Goal: Information Seeking & Learning: Learn about a topic

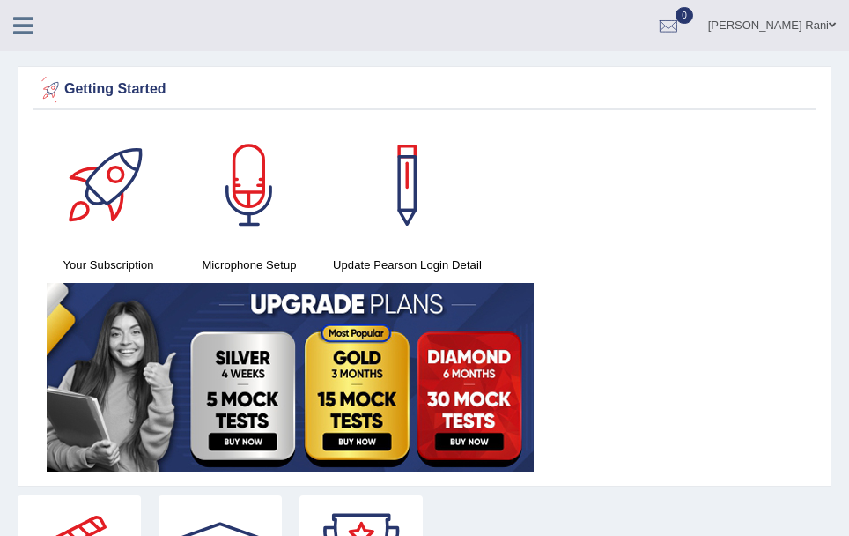
click at [28, 32] on icon at bounding box center [23, 25] width 20 height 23
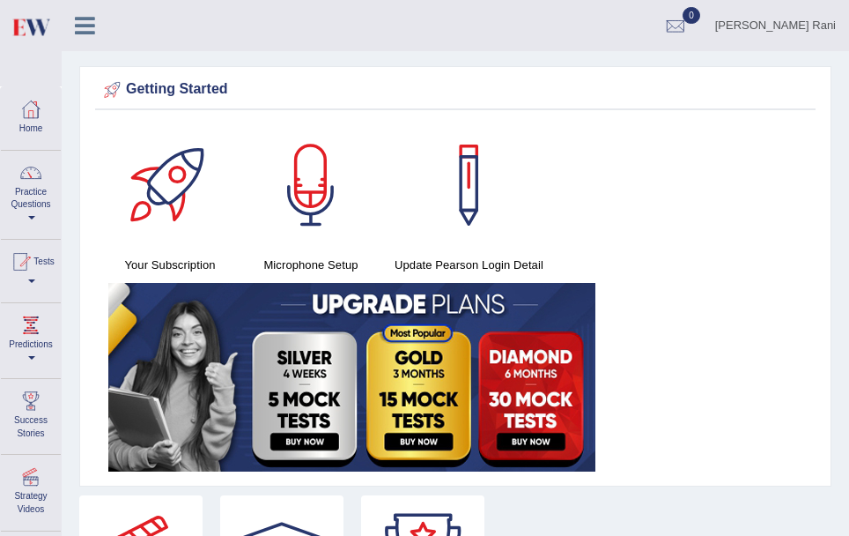
click at [39, 189] on link "Practice Questions" at bounding box center [31, 192] width 60 height 83
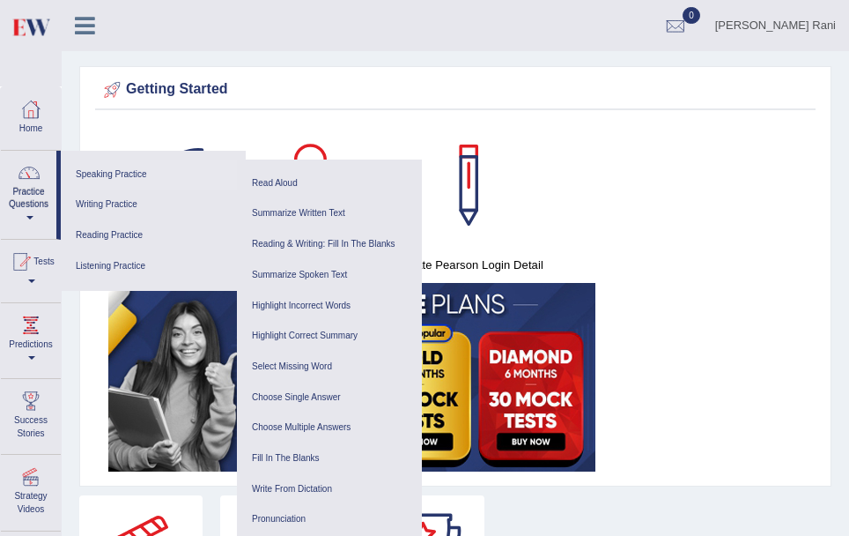
click at [103, 180] on link "Speaking Practice" at bounding box center [153, 174] width 167 height 31
click at [82, 177] on link "Speaking Practice" at bounding box center [153, 174] width 167 height 31
click at [112, 183] on link "Speaking Practice" at bounding box center [153, 174] width 167 height 31
click at [109, 170] on link "Speaking Practice" at bounding box center [153, 174] width 167 height 31
click at [264, 181] on link "Read Aloud" at bounding box center [329, 183] width 167 height 31
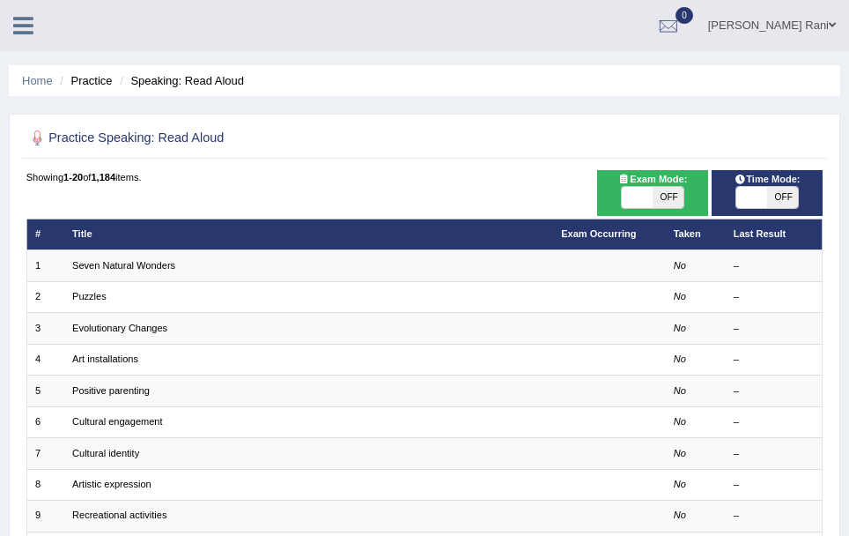
click at [662, 193] on span "OFF" at bounding box center [668, 197] width 31 height 21
checkbox input "true"
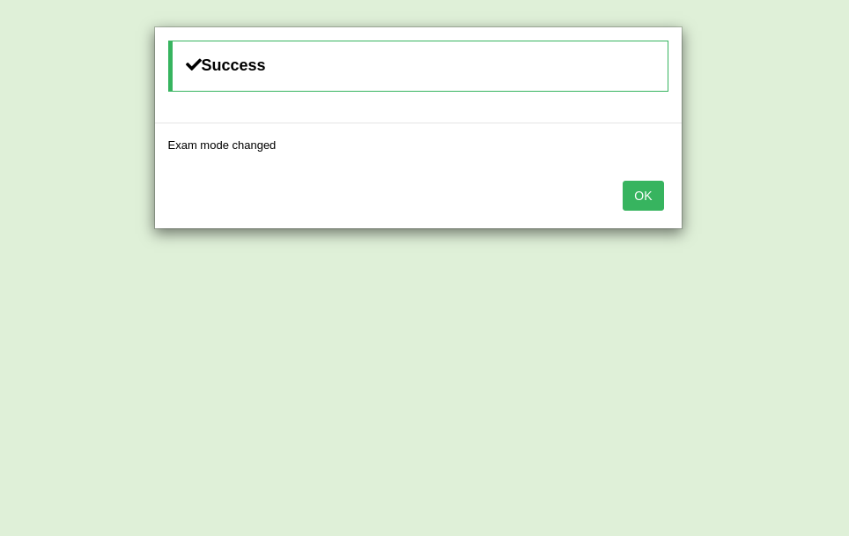
click at [662, 193] on div "Success Exam mode changed OK" at bounding box center [424, 268] width 849 height 536
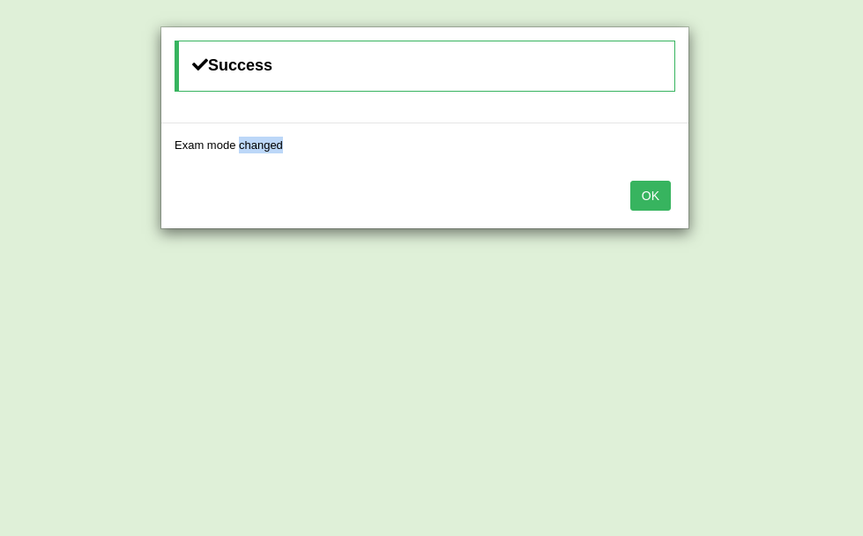
drag, startPoint x: 662, startPoint y: 193, endPoint x: 640, endPoint y: 205, distance: 25.2
click at [640, 205] on button "OK" at bounding box center [650, 196] width 41 height 30
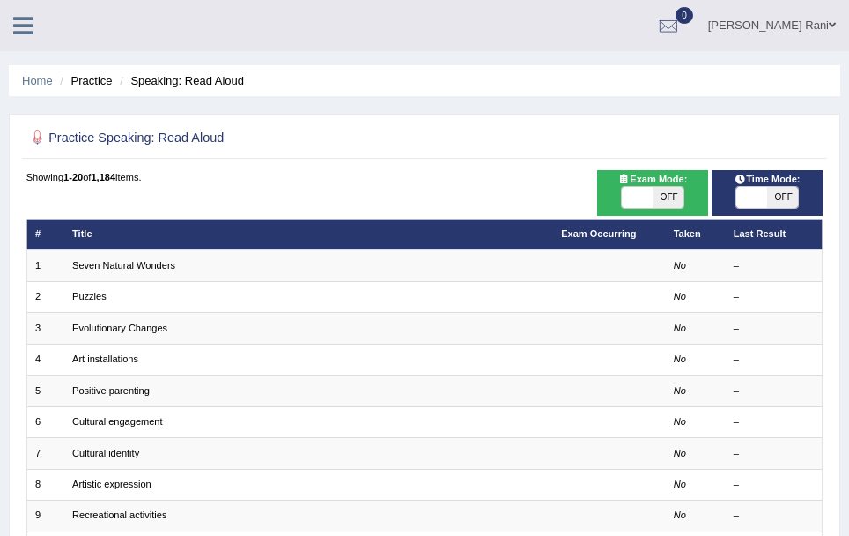
click at [773, 201] on span "OFF" at bounding box center [783, 197] width 31 height 21
checkbox input "true"
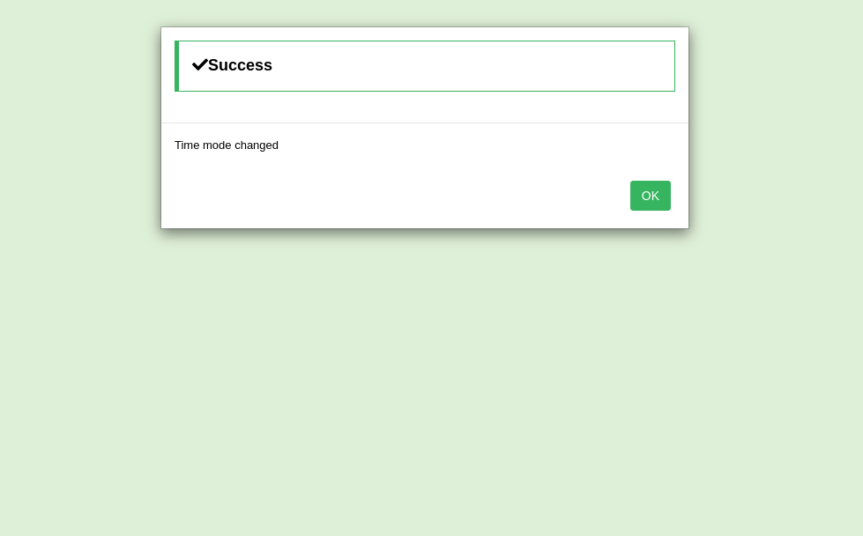
click at [656, 208] on button "OK" at bounding box center [650, 196] width 41 height 30
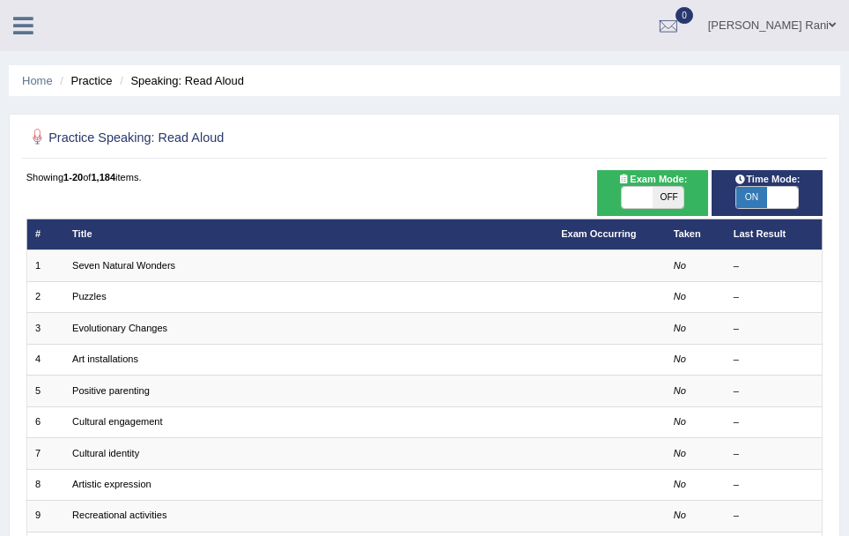
click at [38, 145] on div at bounding box center [37, 138] width 23 height 23
click at [47, 138] on div at bounding box center [37, 138] width 23 height 23
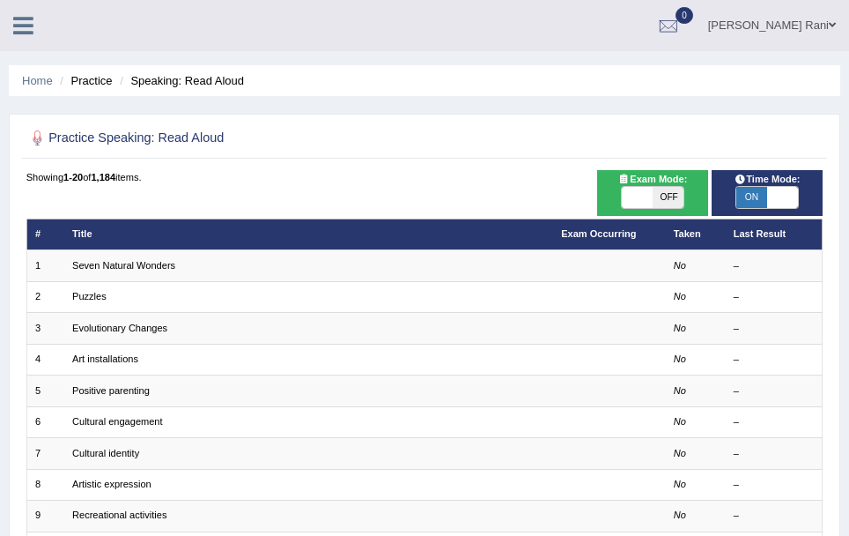
click at [47, 138] on div at bounding box center [37, 138] width 23 height 23
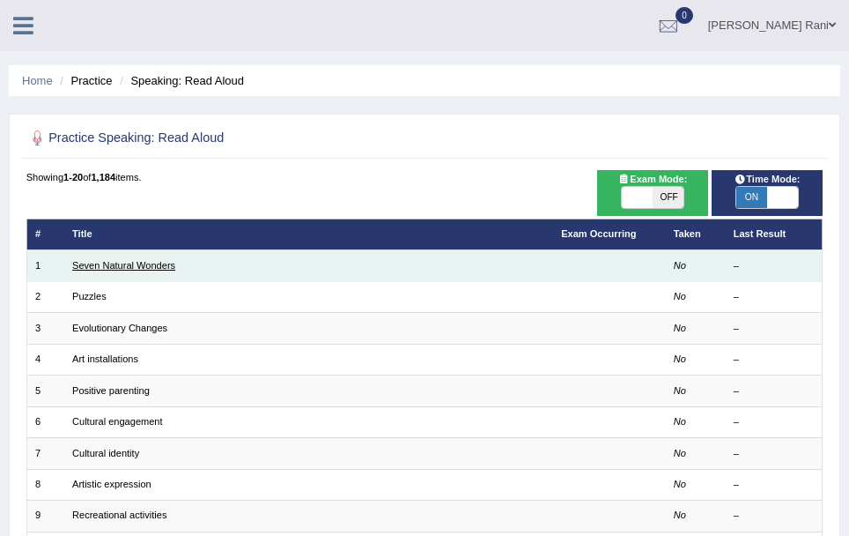
click at [100, 266] on link "Seven Natural Wonders" at bounding box center [123, 265] width 103 height 11
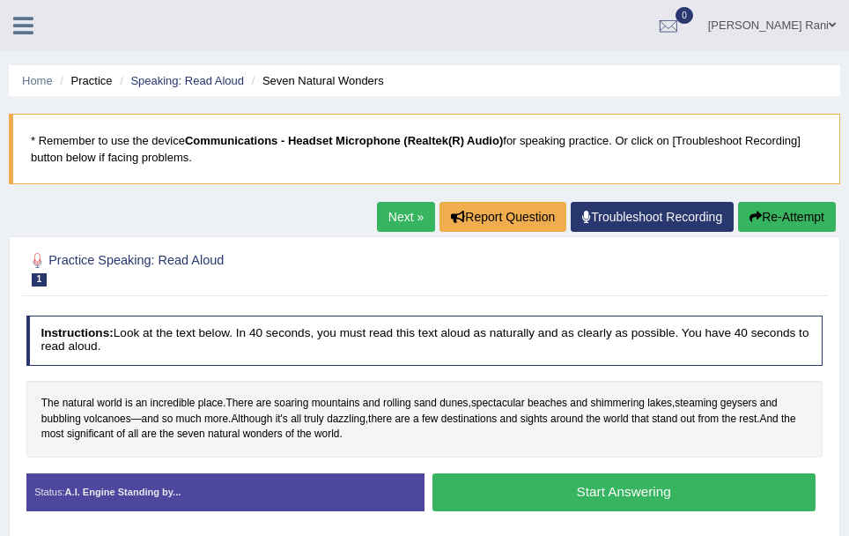
click at [38, 269] on div at bounding box center [37, 260] width 23 height 23
click at [39, 252] on div at bounding box center [37, 260] width 23 height 23
click at [37, 262] on div at bounding box center [37, 260] width 23 height 23
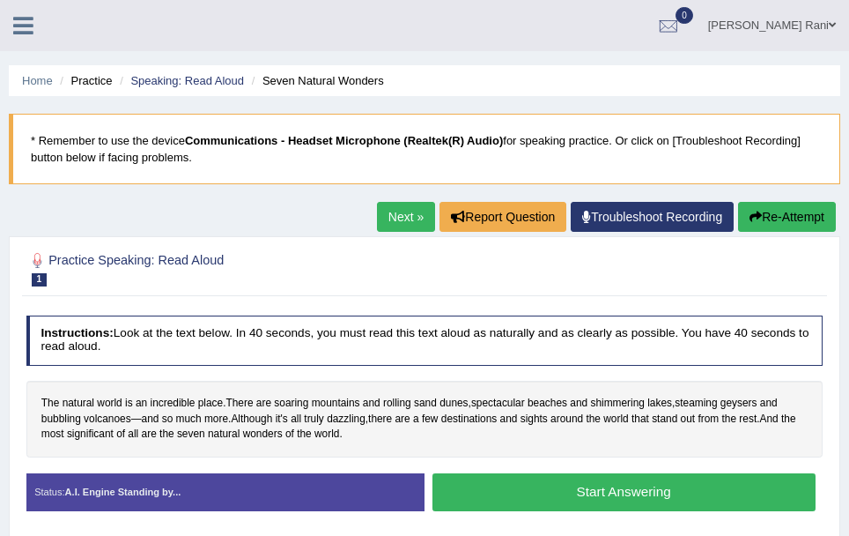
click at [560, 485] on button "Start Answering" at bounding box center [624, 492] width 383 height 38
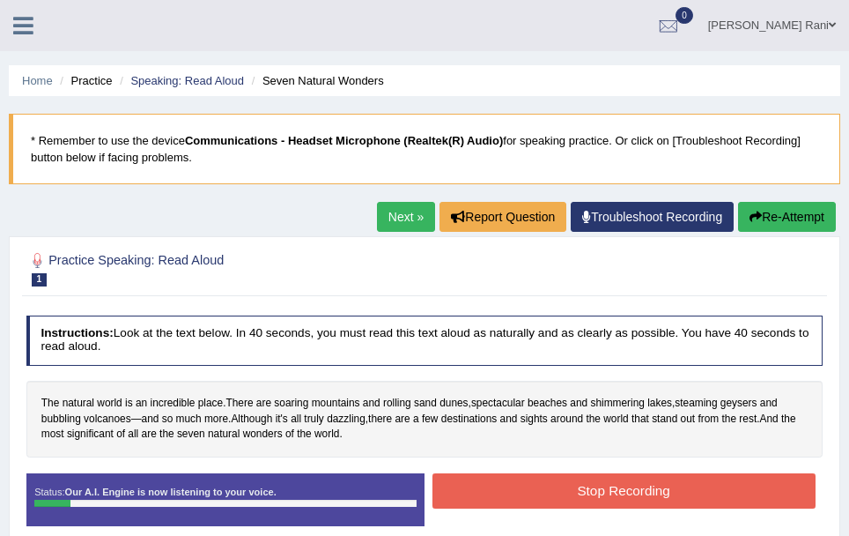
click at [446, 530] on div "Status: Our A.I. Engine is now listening to your voice. Start Answering Stop Re…" at bounding box center [424, 507] width 797 height 68
click at [494, 501] on button "Stop Recording" at bounding box center [624, 490] width 383 height 34
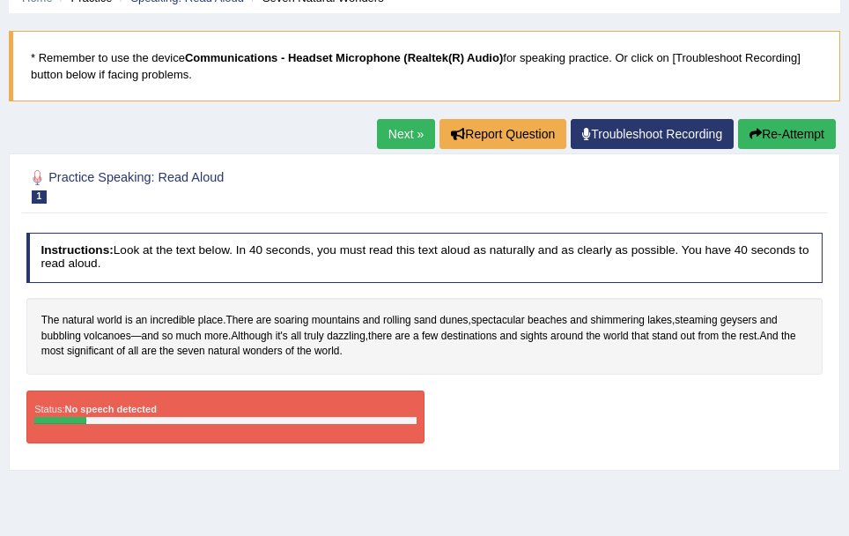
scroll to position [89, 0]
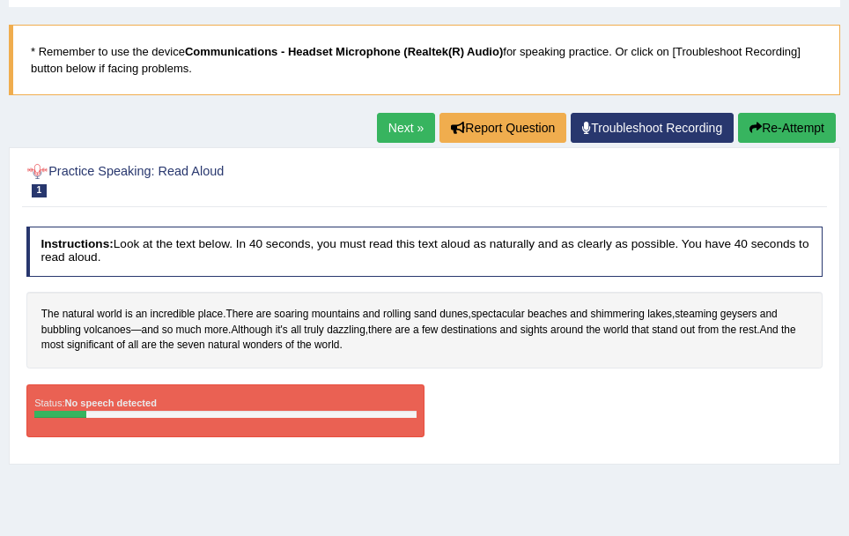
click at [42, 174] on div at bounding box center [37, 171] width 23 height 23
click at [382, 128] on link "Next »" at bounding box center [406, 128] width 58 height 30
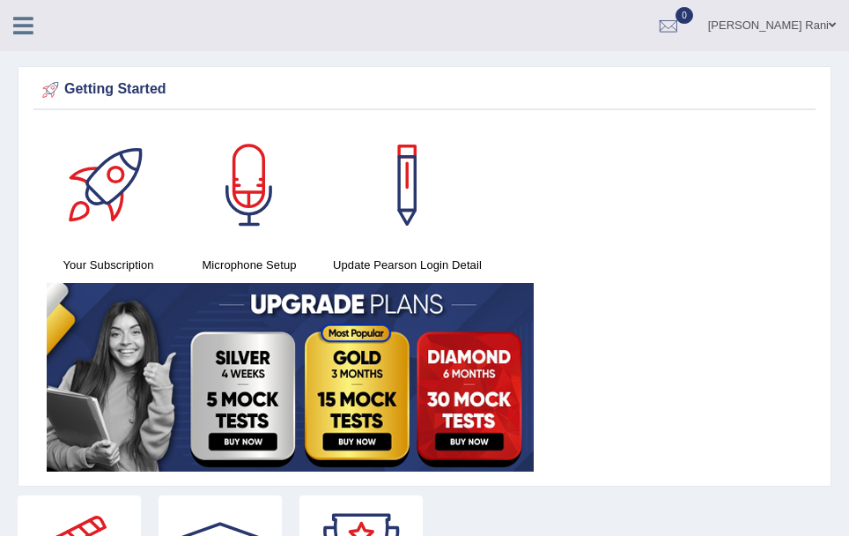
click at [83, 257] on div "Your Subscription Microphone Setup Update [PERSON_NAME] Login Detail" at bounding box center [424, 299] width 782 height 353
click at [96, 94] on div "Getting Started" at bounding box center [425, 90] width 774 height 26
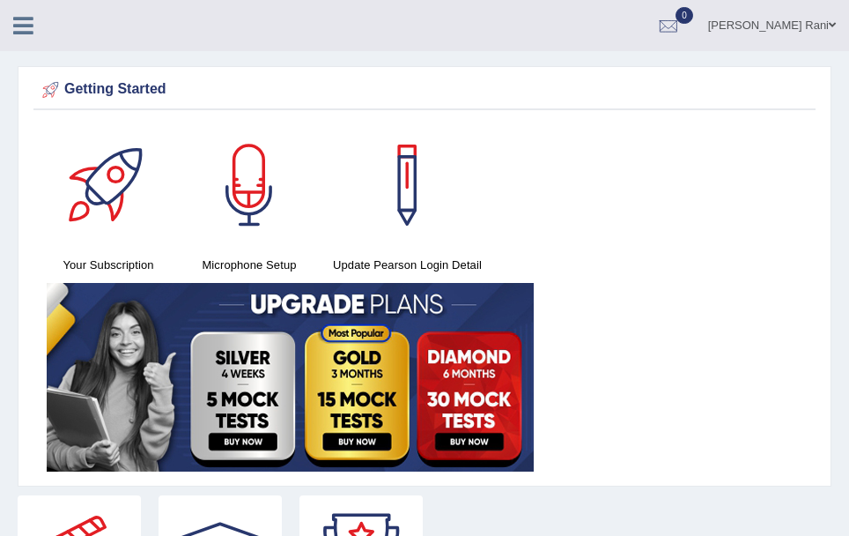
click at [69, 92] on div "Getting Started" at bounding box center [425, 90] width 774 height 26
click at [21, 12] on link at bounding box center [23, 24] width 47 height 26
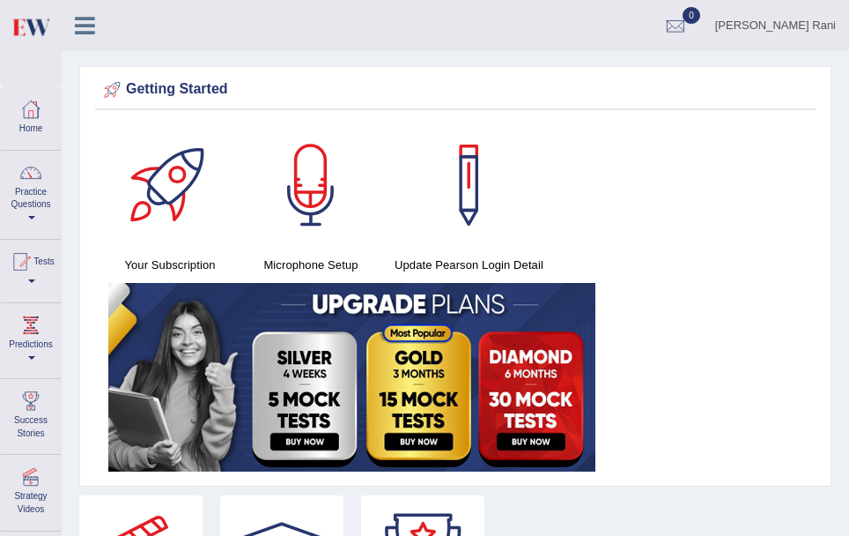
click at [75, 28] on icon at bounding box center [85, 25] width 20 height 23
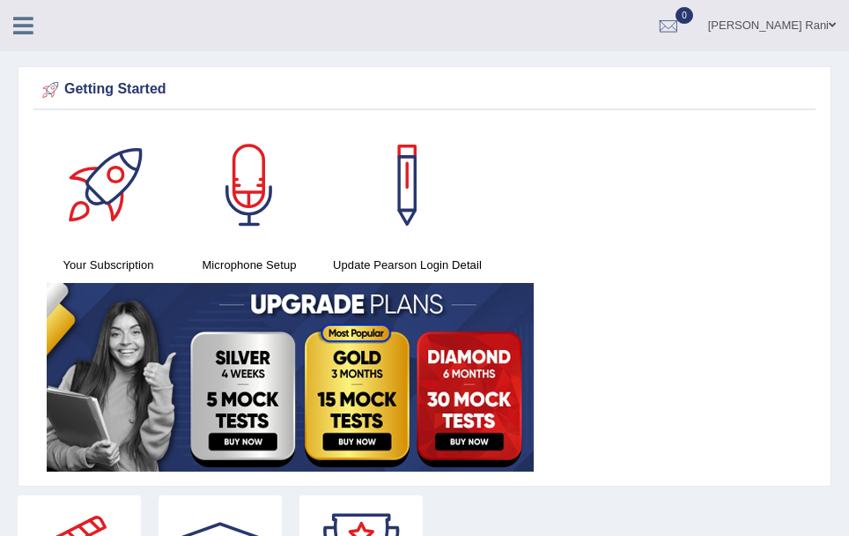
click at [24, 29] on icon at bounding box center [23, 25] width 20 height 23
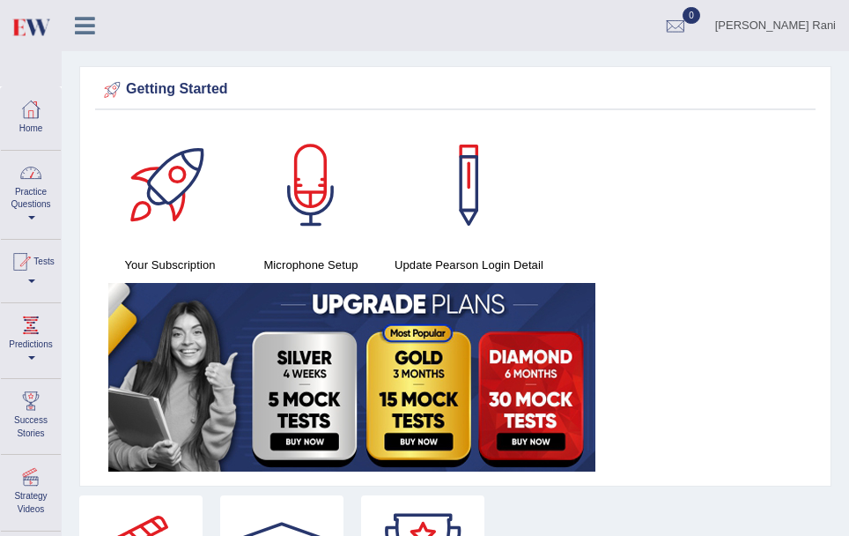
click at [41, 199] on link "Practice Questions" at bounding box center [31, 192] width 60 height 83
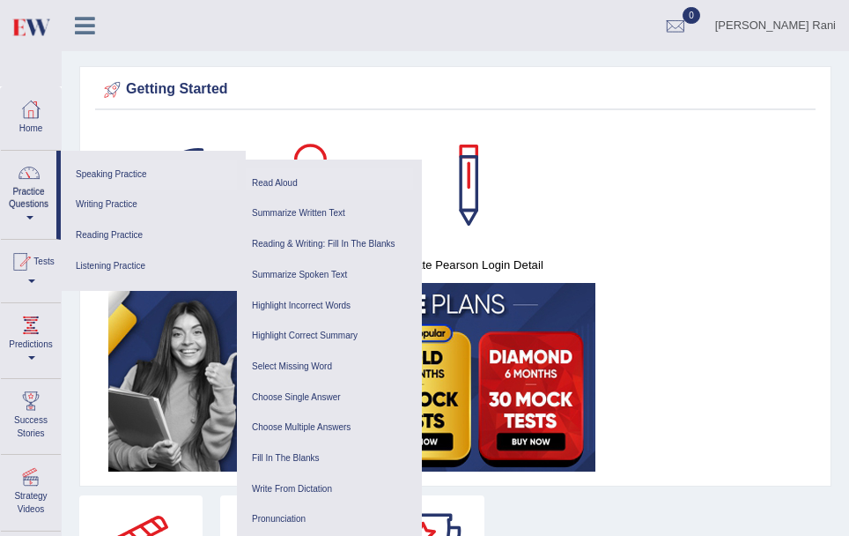
click at [275, 180] on link "Read Aloud" at bounding box center [329, 183] width 167 height 31
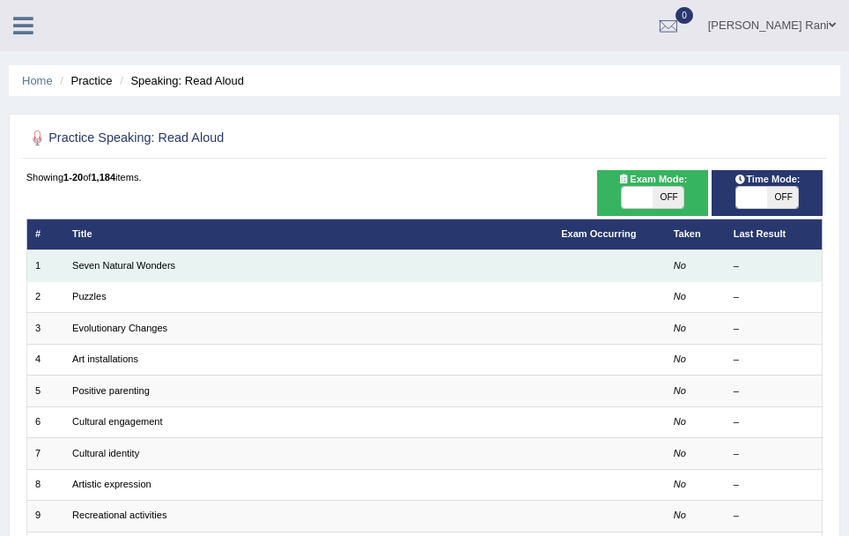
click at [234, 280] on td "Seven Natural Wonders" at bounding box center [308, 265] width 489 height 31
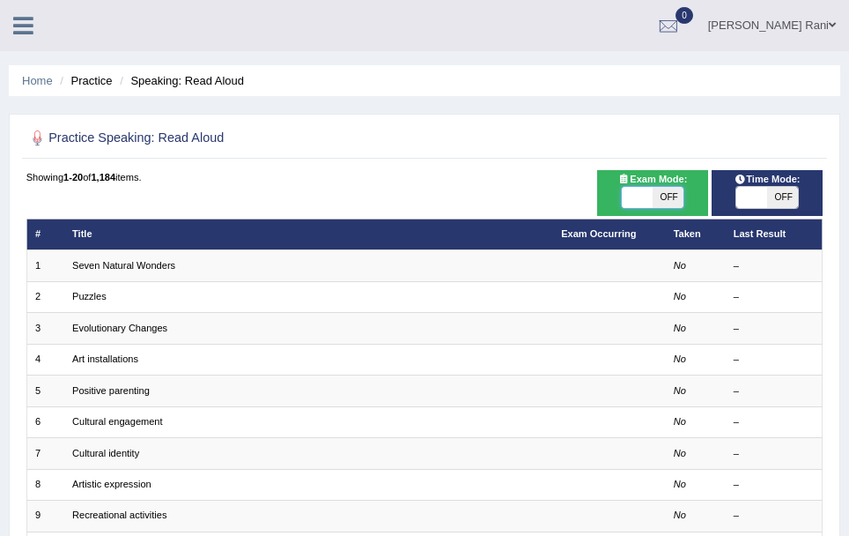
click at [652, 191] on span at bounding box center [637, 197] width 31 height 21
checkbox input "true"
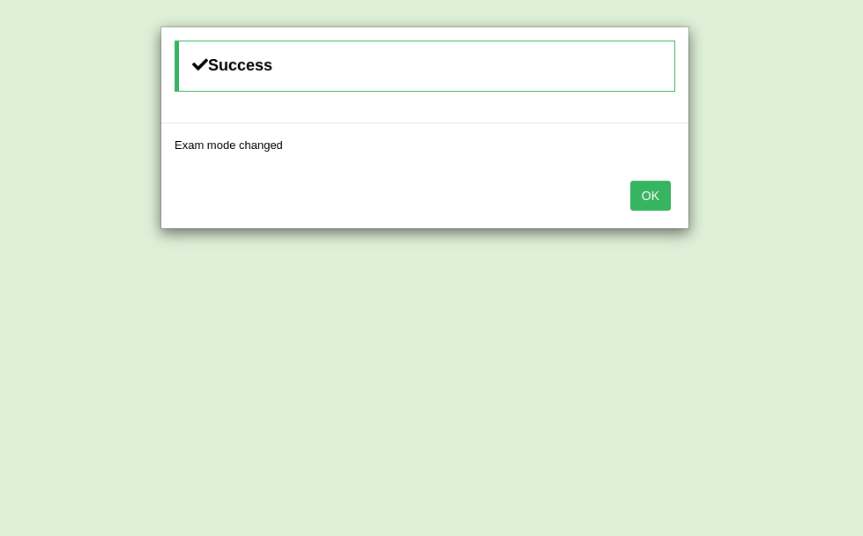
click at [622, 195] on div "OK" at bounding box center [424, 198] width 527 height 62
click at [644, 193] on button "OK" at bounding box center [650, 196] width 41 height 30
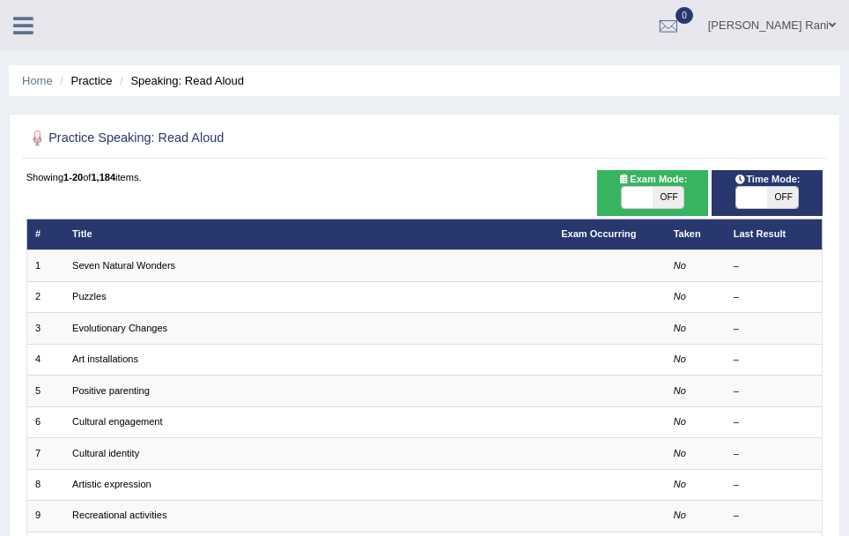
click at [768, 193] on span "OFF" at bounding box center [783, 197] width 31 height 21
checkbox input "true"
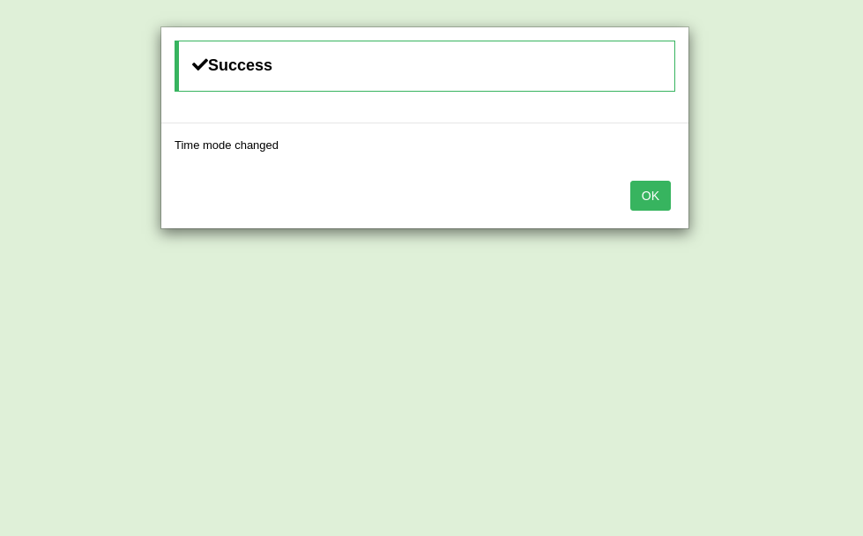
click at [669, 203] on button "OK" at bounding box center [650, 196] width 41 height 30
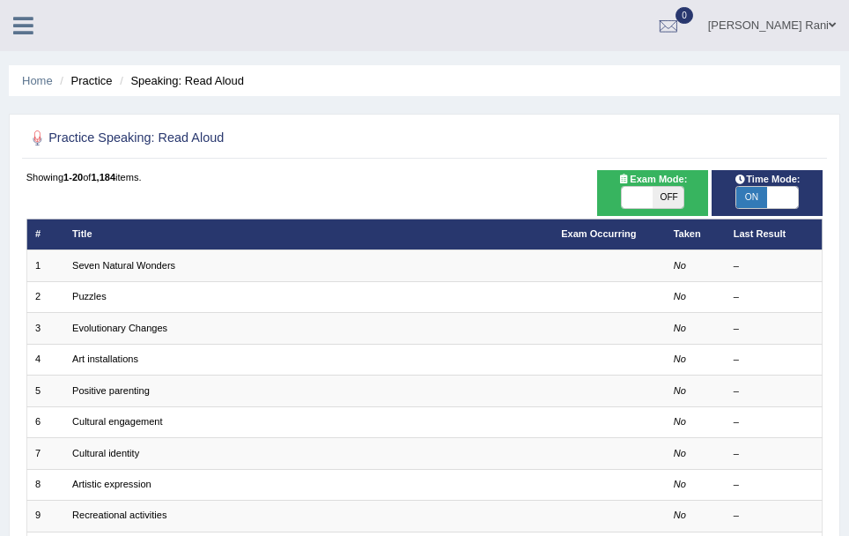
click at [659, 189] on span "OFF" at bounding box center [668, 197] width 31 height 21
checkbox input "true"
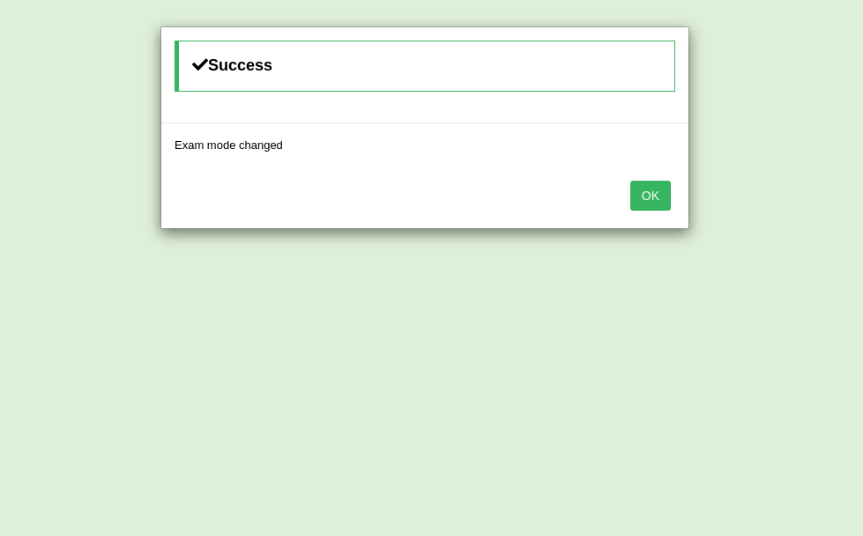
click at [640, 198] on button "OK" at bounding box center [650, 196] width 41 height 30
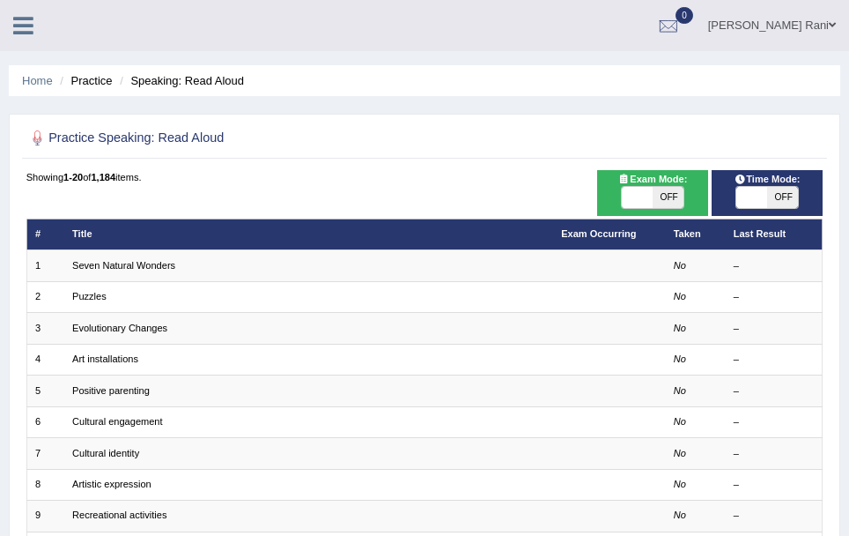
click at [90, 281] on td "Puzzles" at bounding box center [308, 296] width 489 height 31
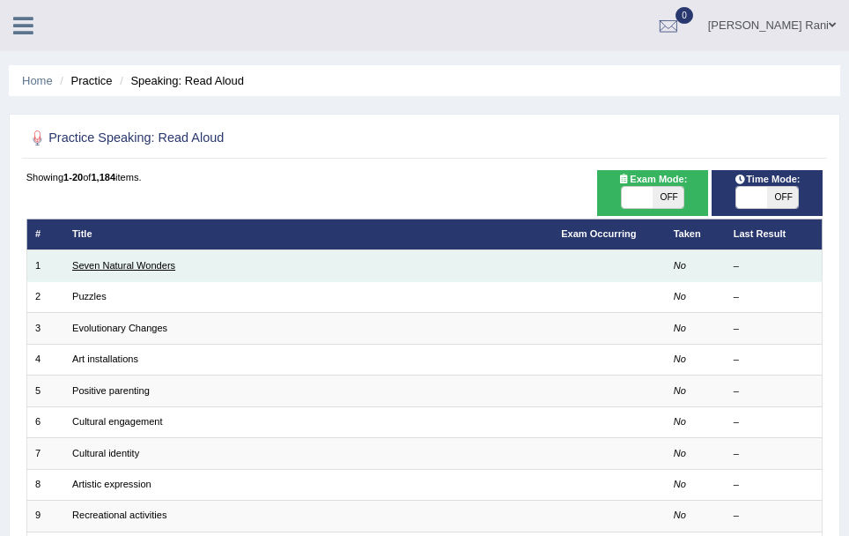
click at [99, 260] on link "Seven Natural Wonders" at bounding box center [123, 265] width 103 height 11
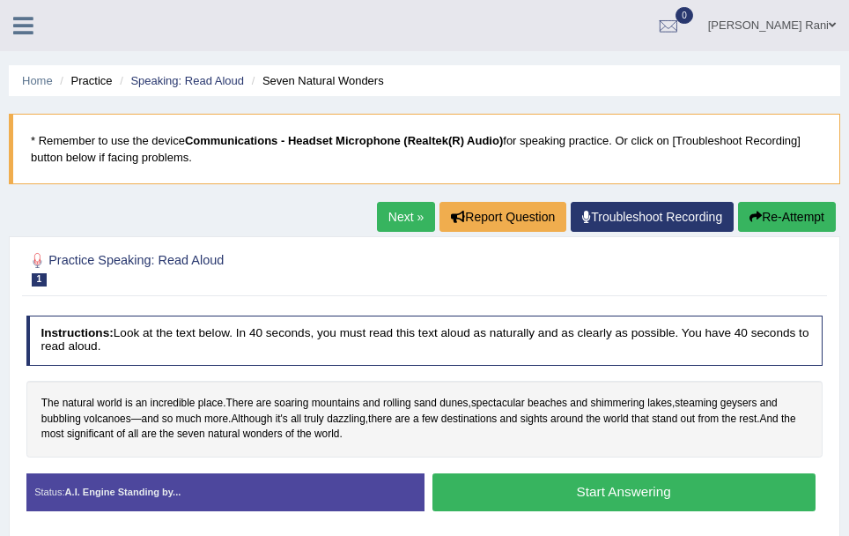
click at [686, 484] on button "Start Answering" at bounding box center [624, 492] width 383 height 38
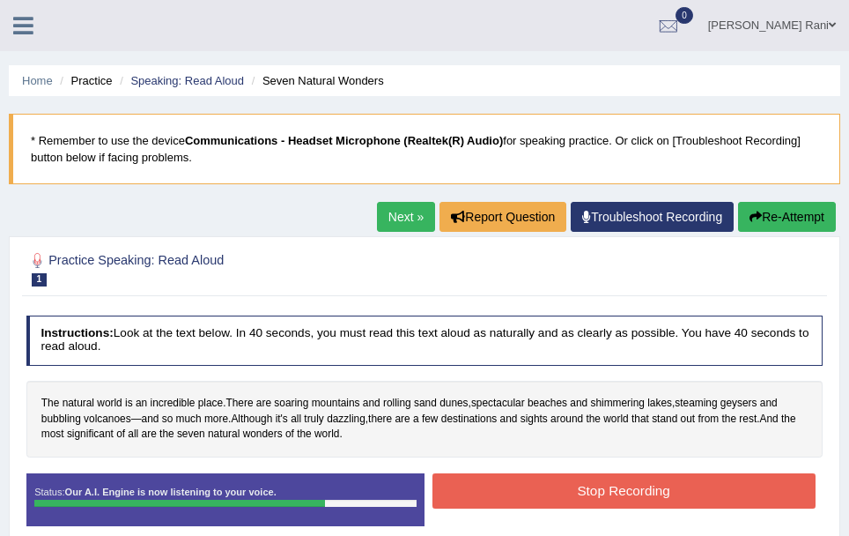
click at [686, 484] on button "Stop Recording" at bounding box center [624, 490] width 383 height 34
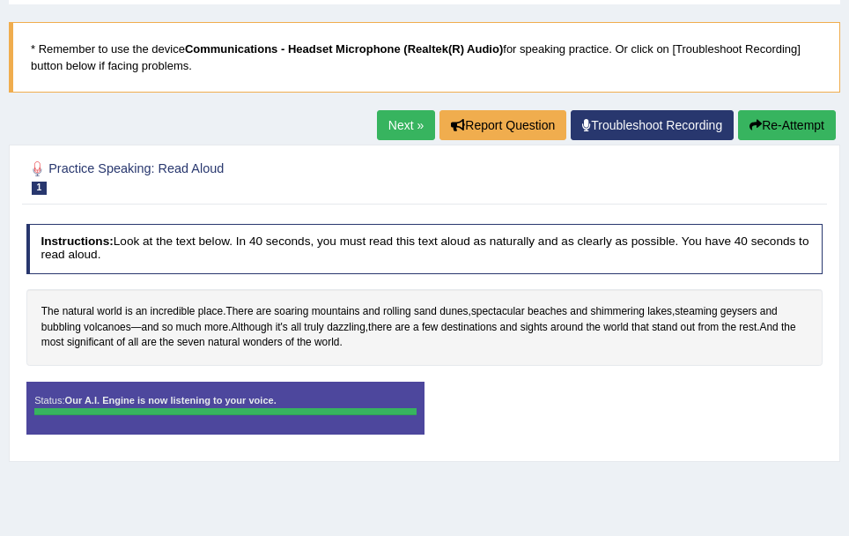
scroll to position [91, 0]
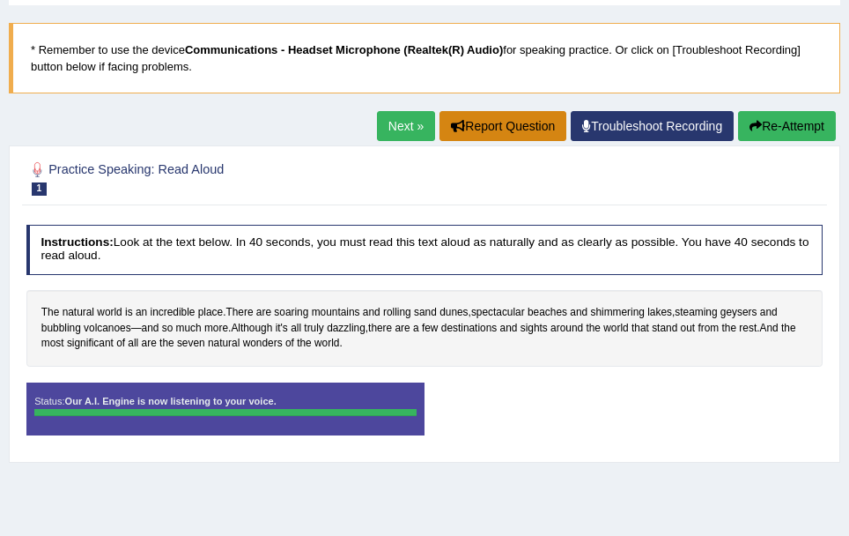
click at [499, 129] on button "Report Question" at bounding box center [503, 126] width 127 height 30
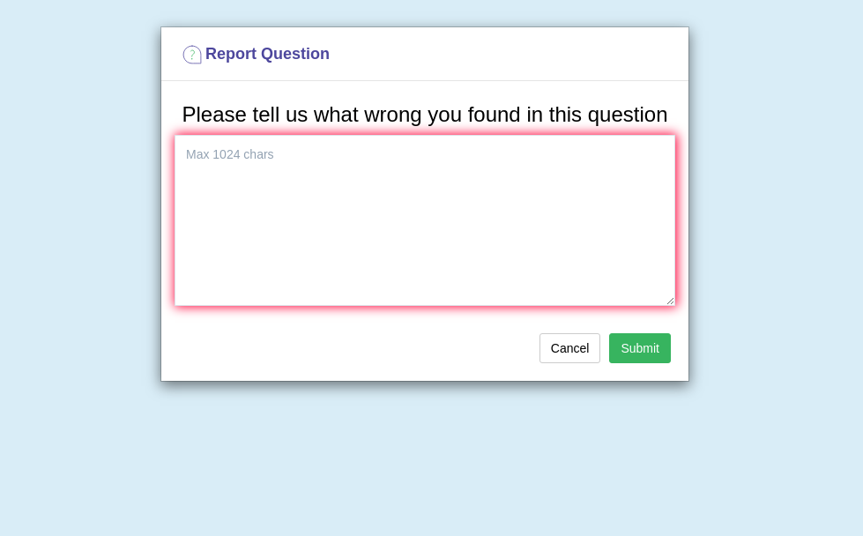
click at [638, 358] on button "Submit" at bounding box center [640, 348] width 62 height 30
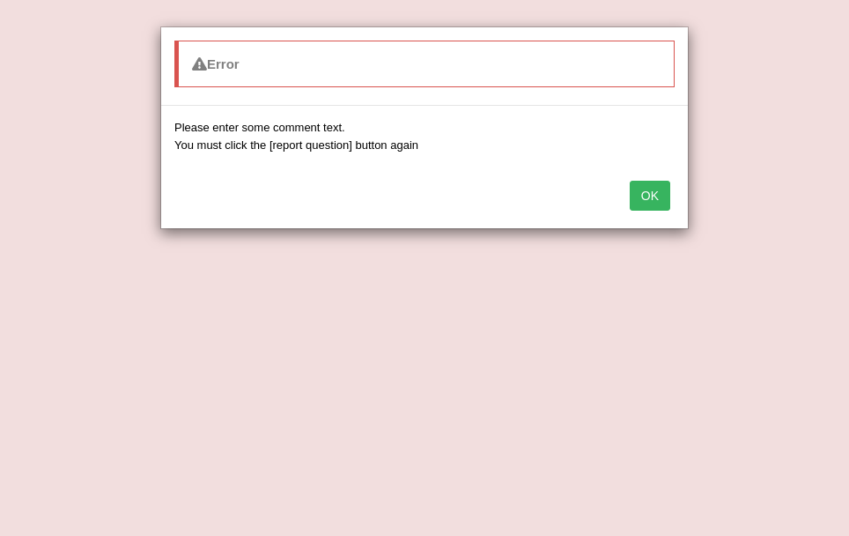
click at [654, 201] on button "OK" at bounding box center [650, 196] width 41 height 30
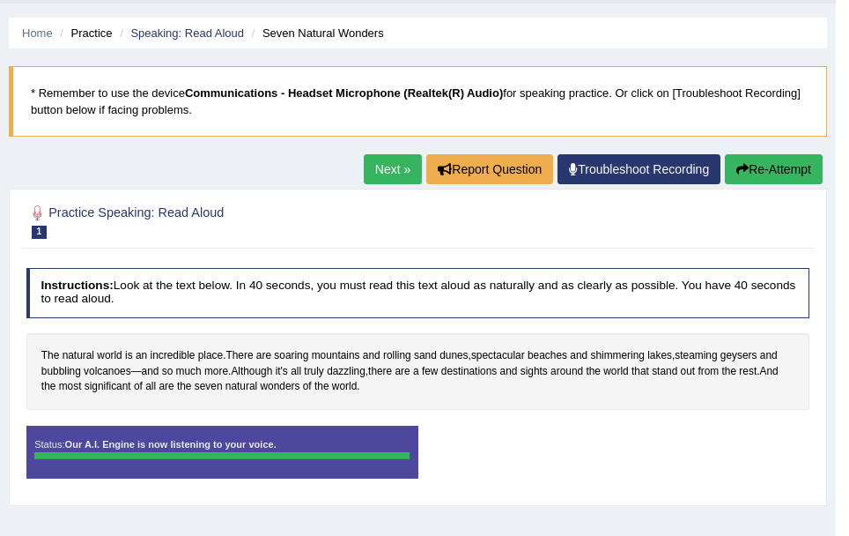
scroll to position [45, 0]
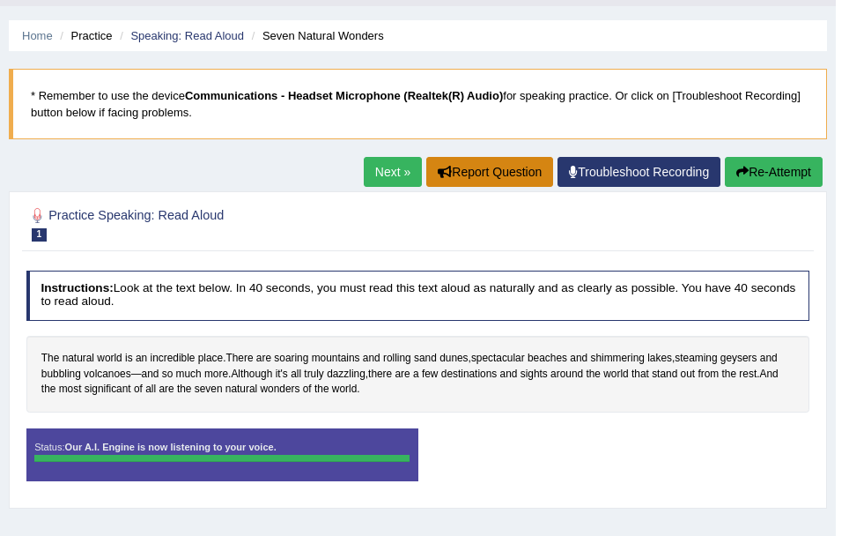
click at [488, 164] on button "Report Question" at bounding box center [489, 172] width 127 height 30
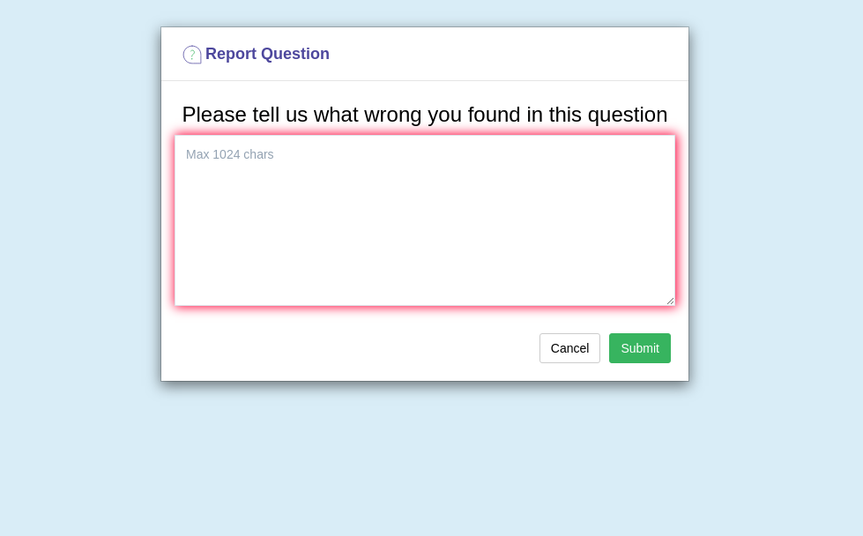
click at [647, 336] on button "Submit" at bounding box center [640, 348] width 62 height 30
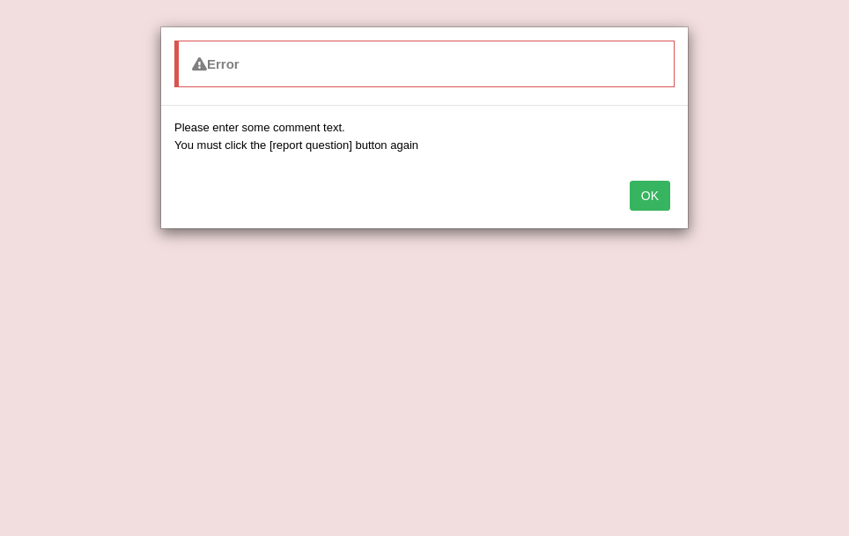
drag, startPoint x: 647, startPoint y: 336, endPoint x: 640, endPoint y: 264, distance: 71.7
click at [640, 264] on div "Error Please enter some comment text. You must click the [report question] butt…" at bounding box center [424, 268] width 849 height 536
click at [648, 183] on button "OK" at bounding box center [650, 196] width 41 height 30
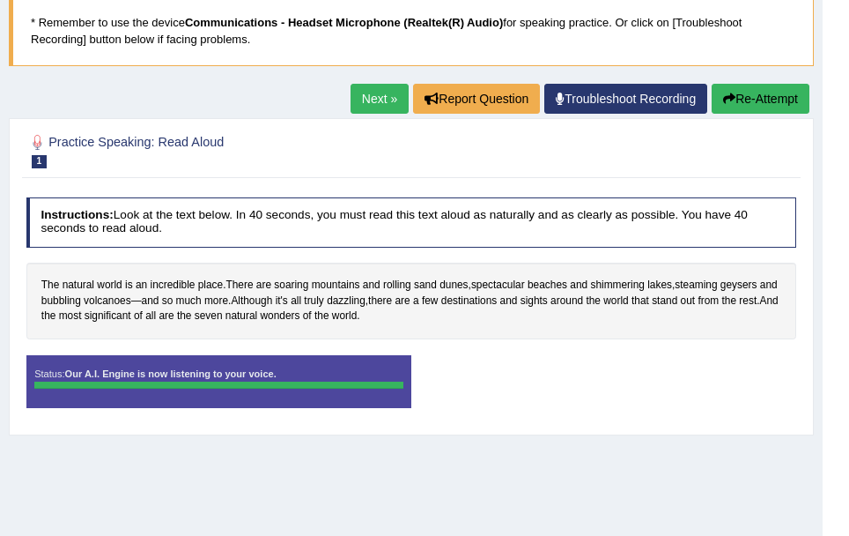
scroll to position [69, 0]
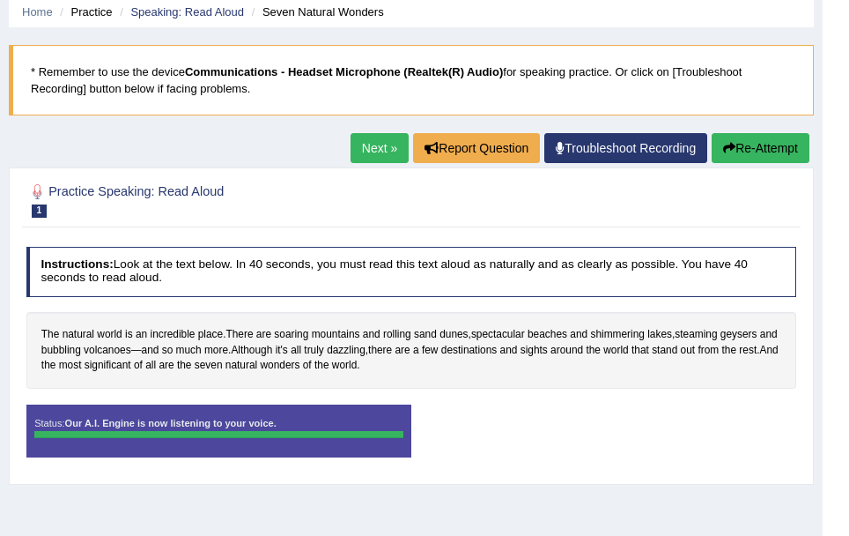
click at [351, 142] on link "Next »" at bounding box center [380, 148] width 58 height 30
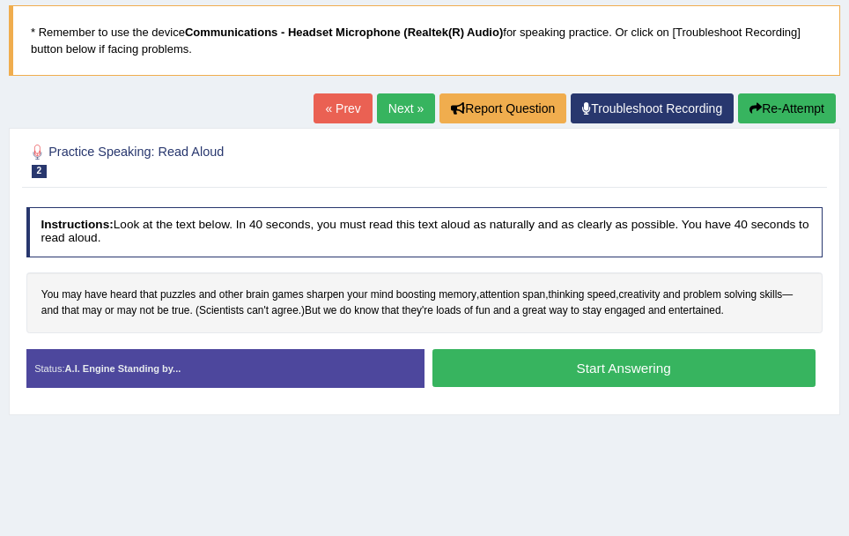
scroll to position [109, 0]
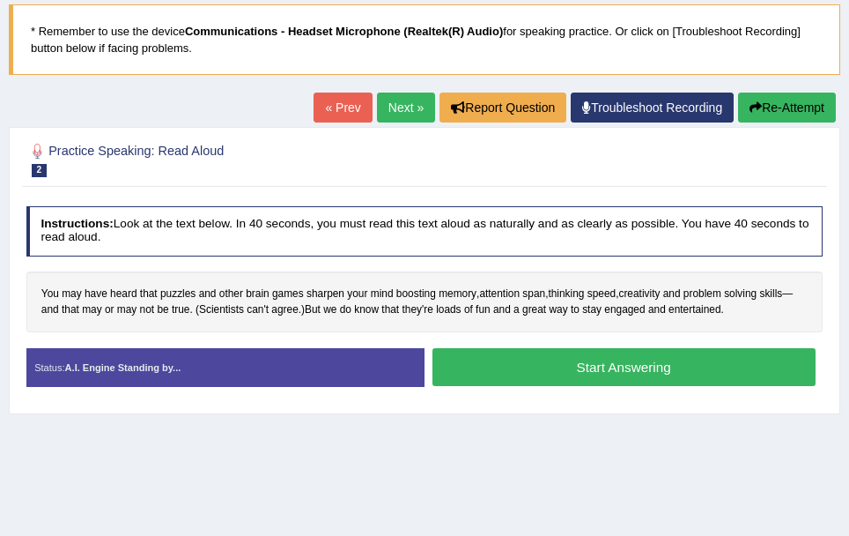
click at [605, 378] on button "Start Answering" at bounding box center [624, 367] width 383 height 38
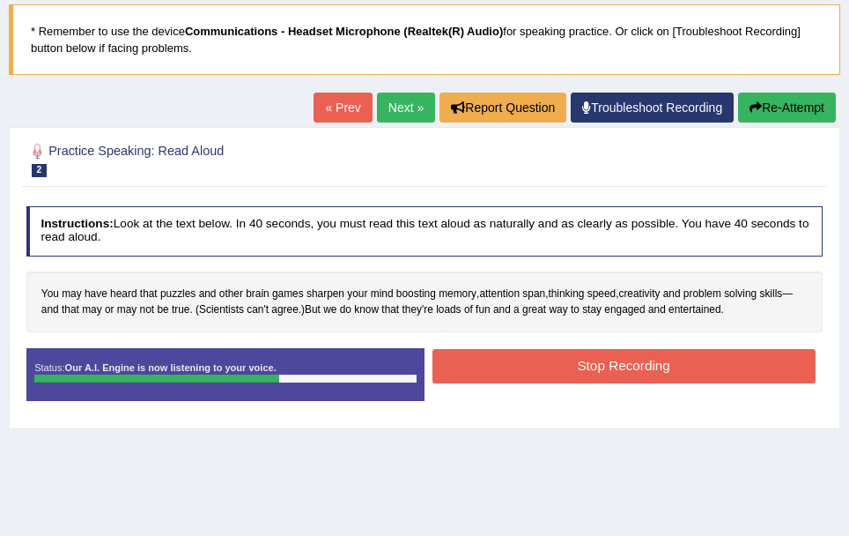
click at [605, 378] on button "Stop Recording" at bounding box center [624, 366] width 383 height 34
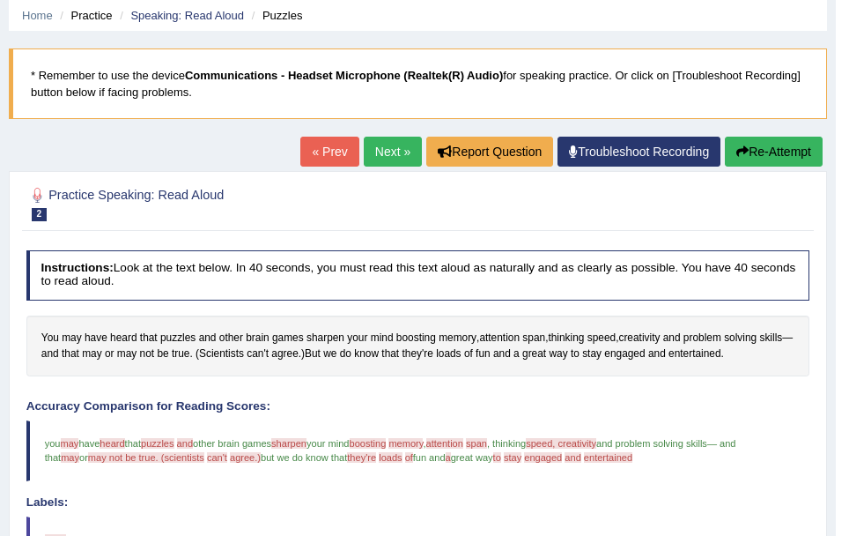
scroll to position [64, 0]
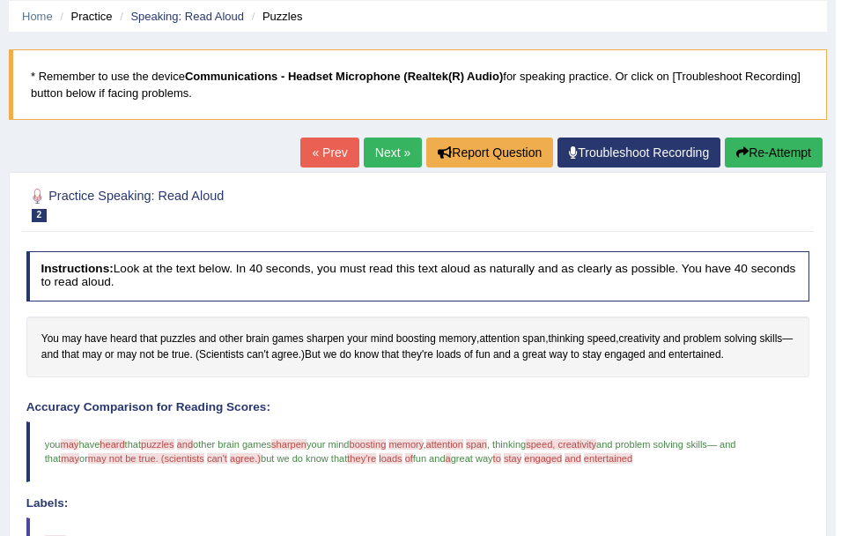
click at [392, 161] on link "Next »" at bounding box center [393, 152] width 58 height 30
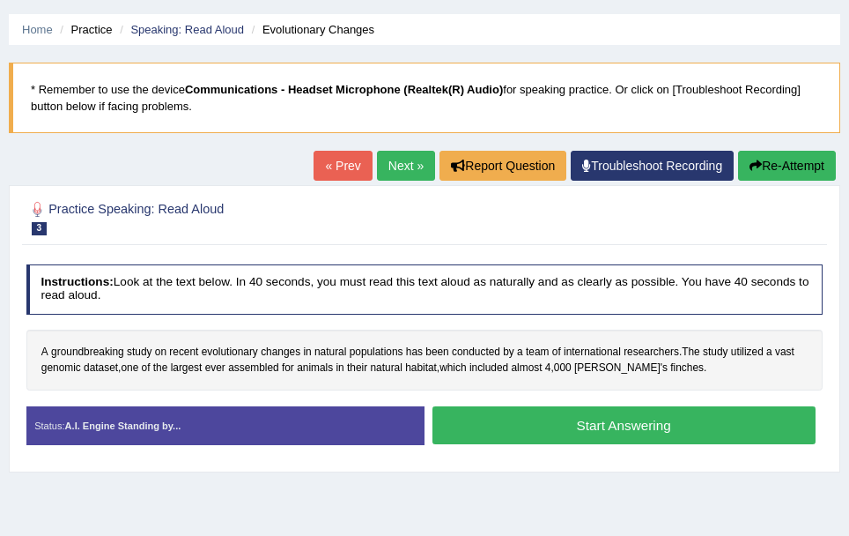
scroll to position [53, 0]
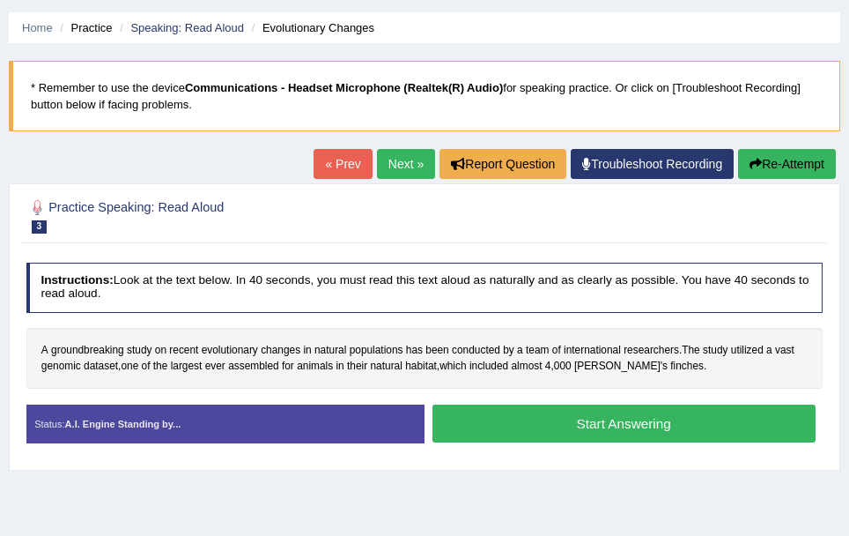
click at [533, 434] on button "Start Answering" at bounding box center [624, 423] width 383 height 38
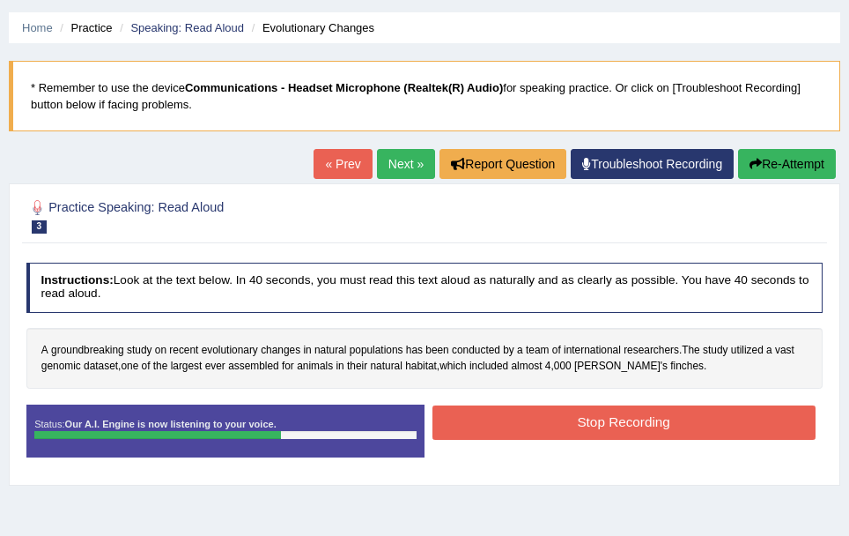
click at [533, 434] on button "Stop Recording" at bounding box center [624, 422] width 383 height 34
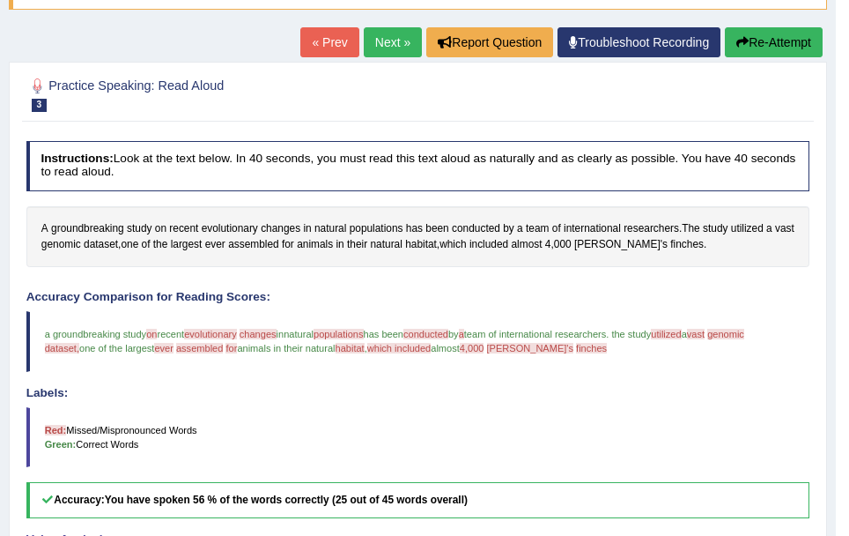
scroll to position [174, 0]
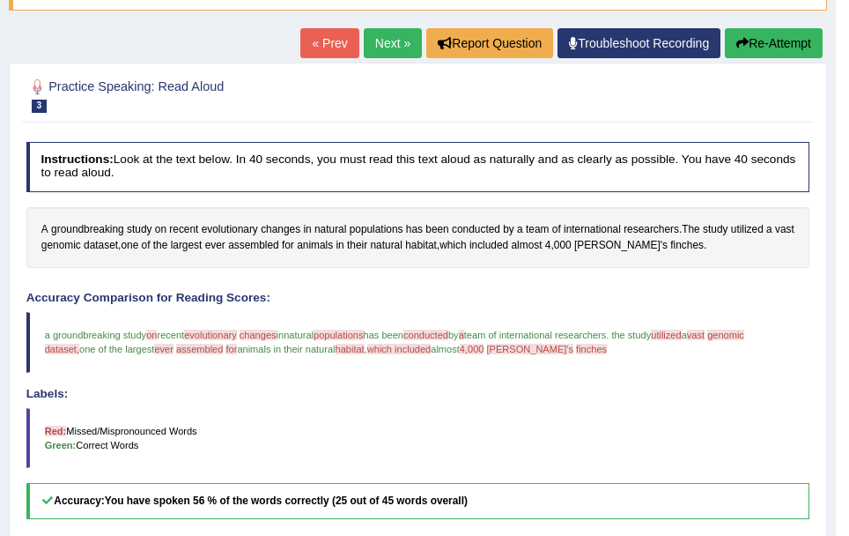
click at [533, 434] on blockquote "Red: Missed/Mispronounced Words Green: Correct Words" at bounding box center [418, 438] width 784 height 60
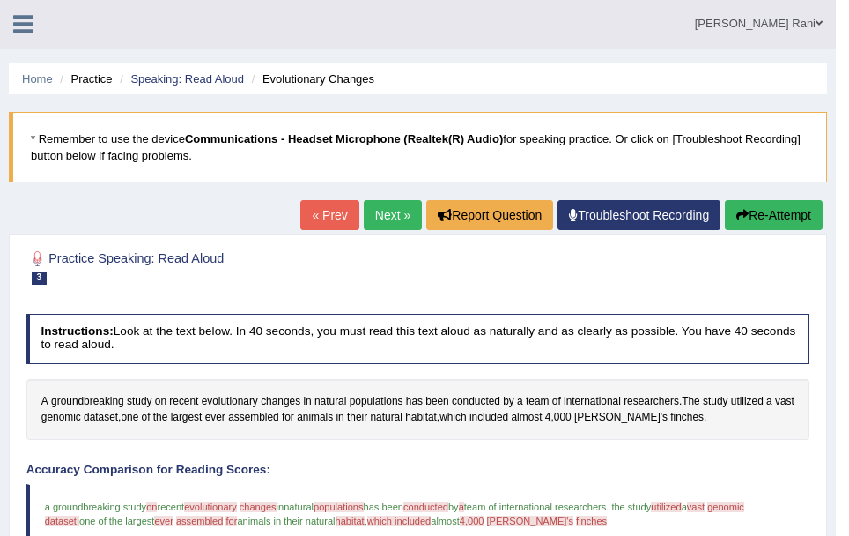
scroll to position [1, 0]
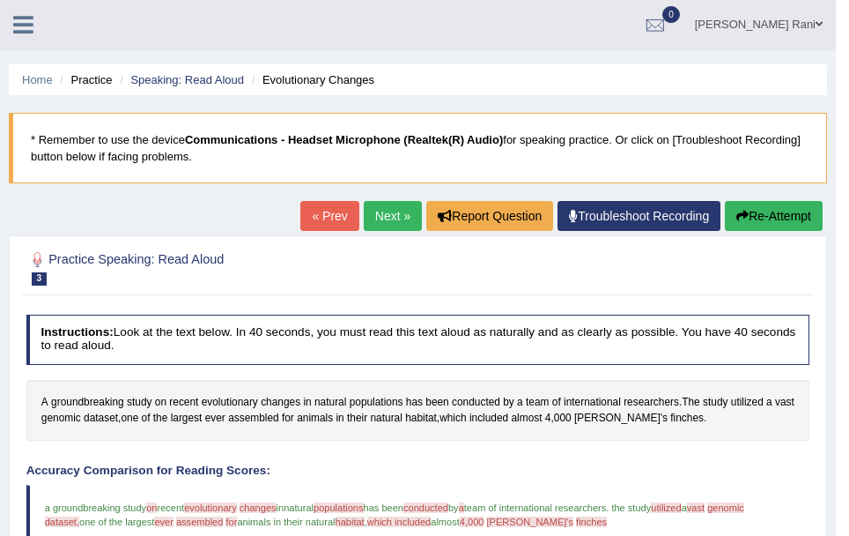
click at [389, 216] on link "Next »" at bounding box center [393, 216] width 58 height 30
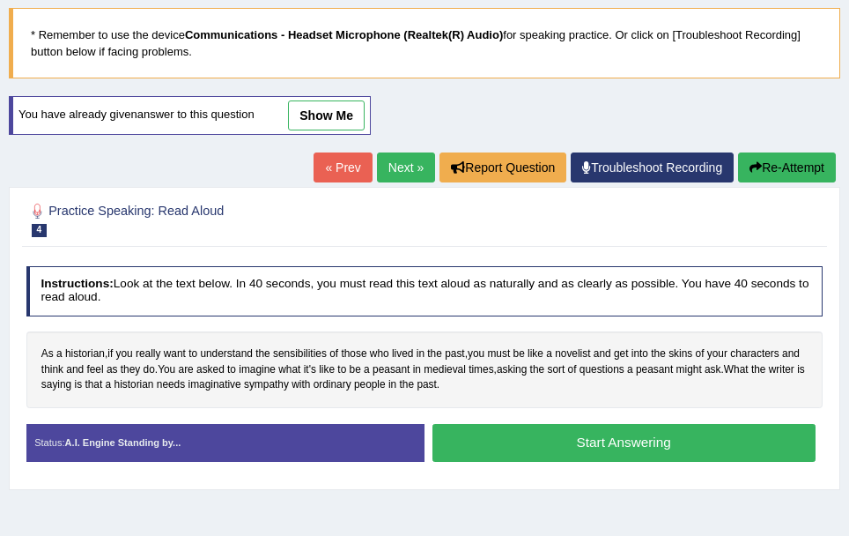
scroll to position [111, 0]
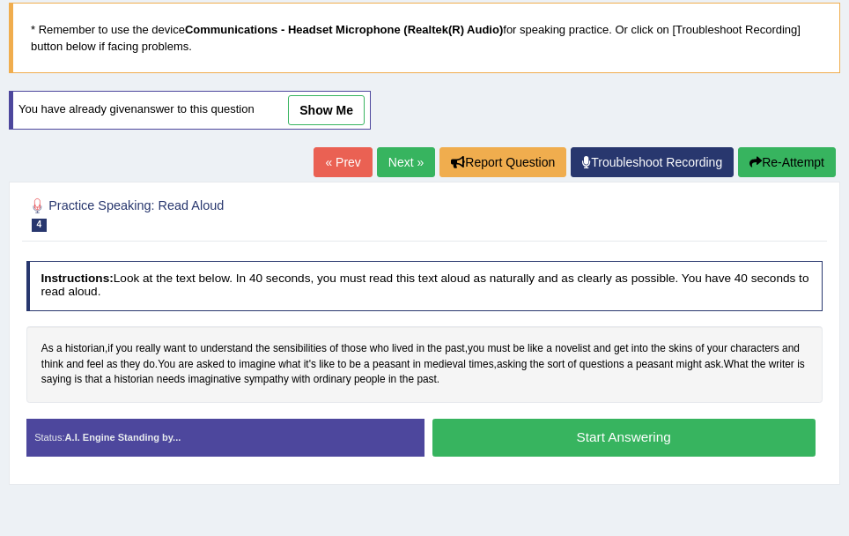
click at [599, 426] on button "Start Answering" at bounding box center [624, 438] width 383 height 38
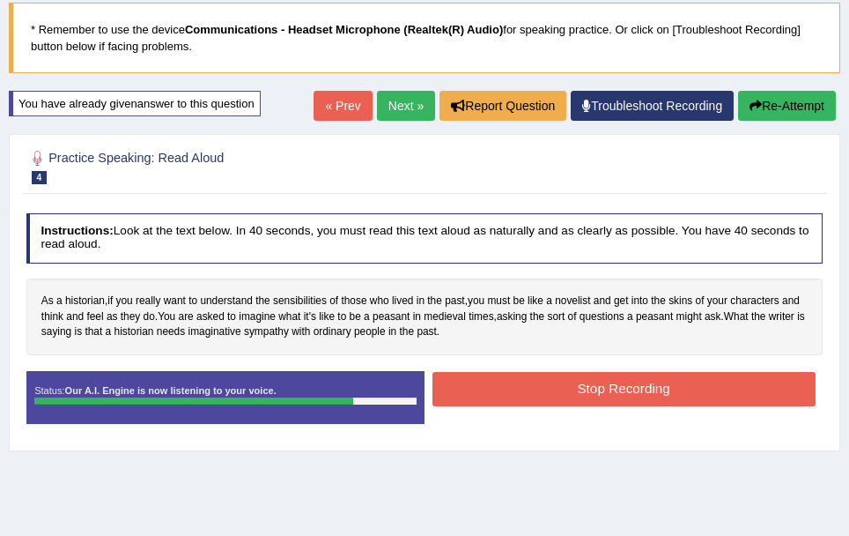
click at [649, 384] on button "Stop Recording" at bounding box center [624, 389] width 383 height 34
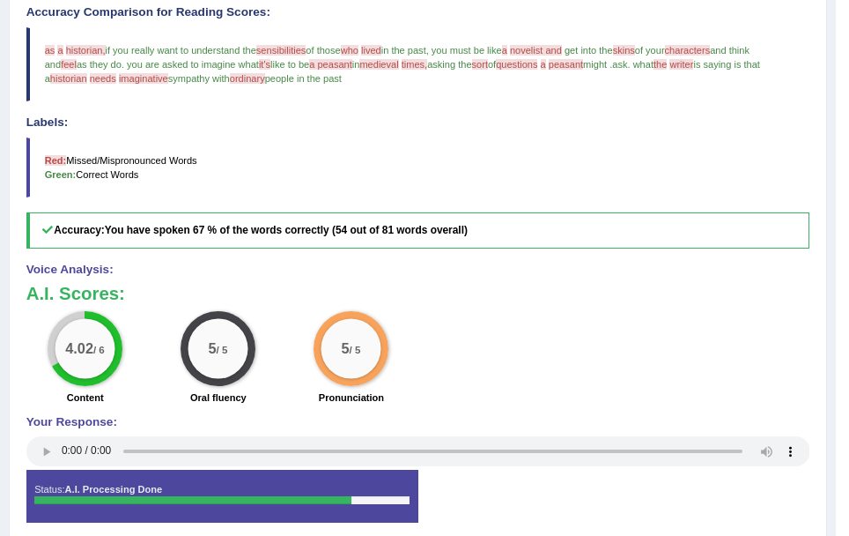
scroll to position [14, 0]
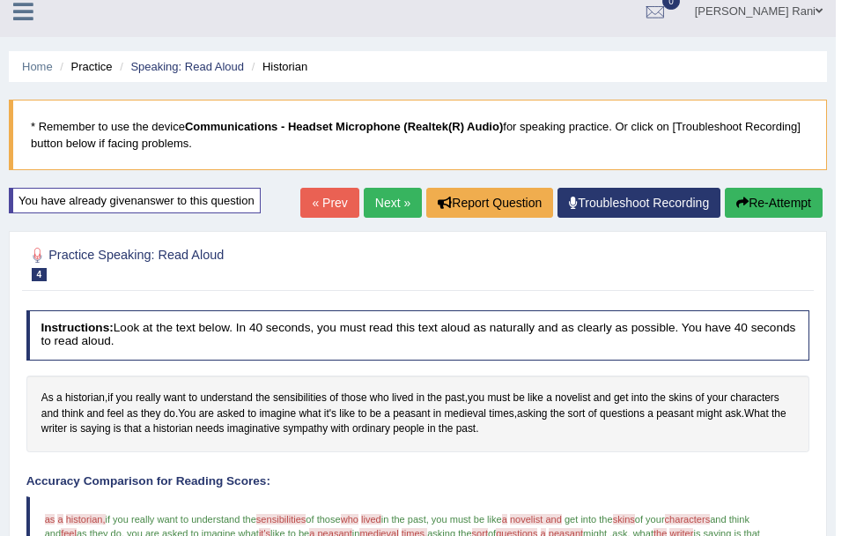
click at [389, 200] on link "Next »" at bounding box center [393, 203] width 58 height 30
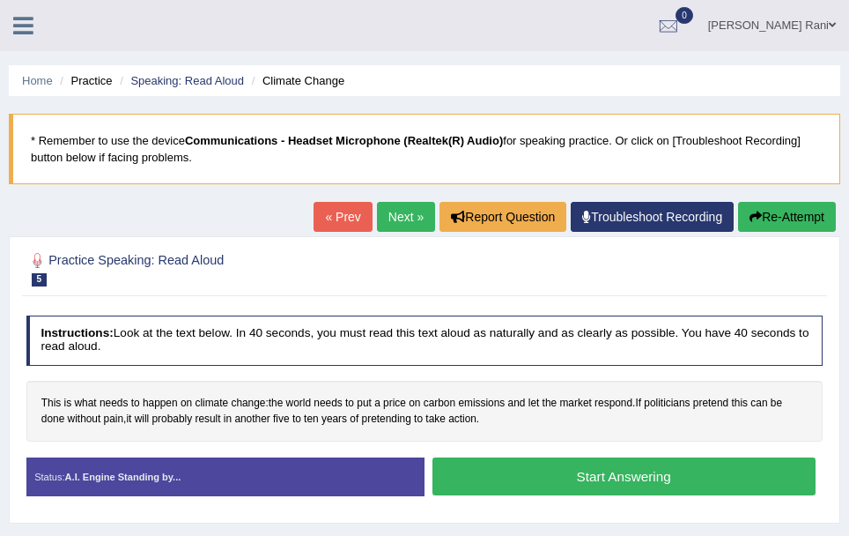
click at [638, 470] on button "Start Answering" at bounding box center [624, 476] width 383 height 38
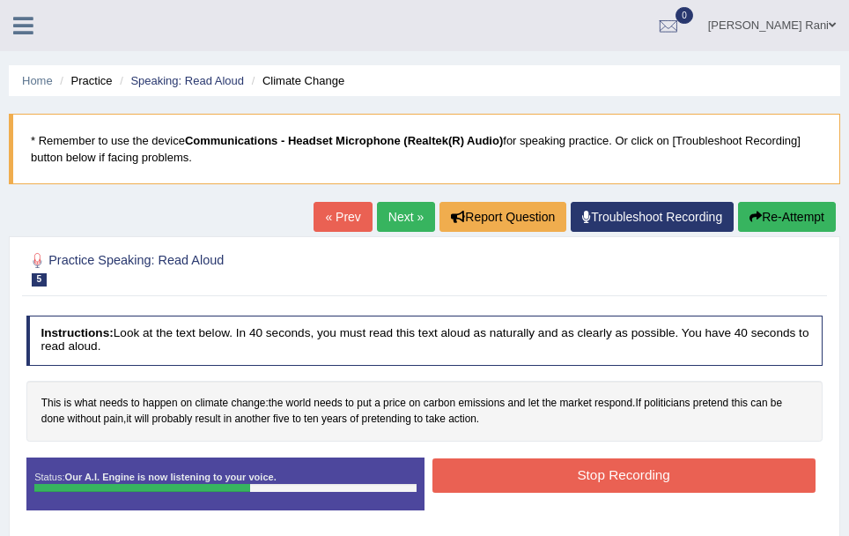
click at [638, 470] on button "Stop Recording" at bounding box center [624, 475] width 383 height 34
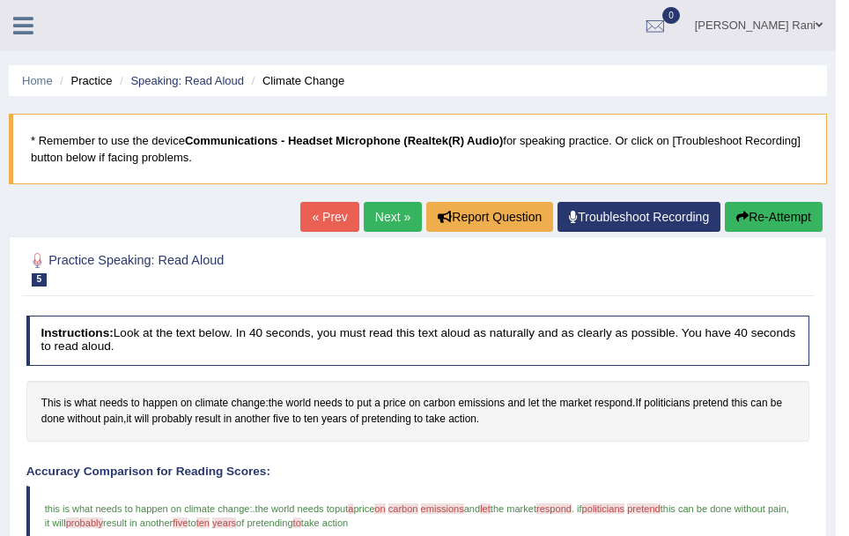
click at [379, 223] on link "Next »" at bounding box center [393, 217] width 58 height 30
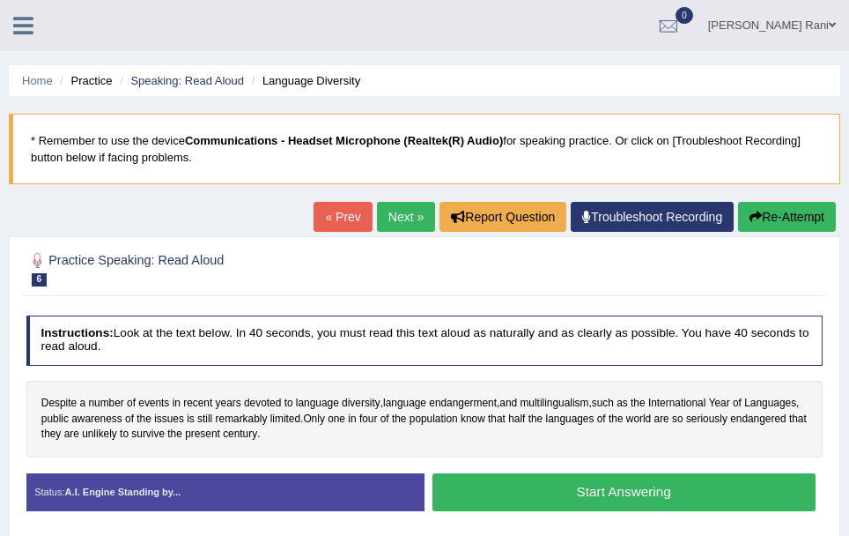
click at [379, 223] on link "Next »" at bounding box center [406, 217] width 58 height 30
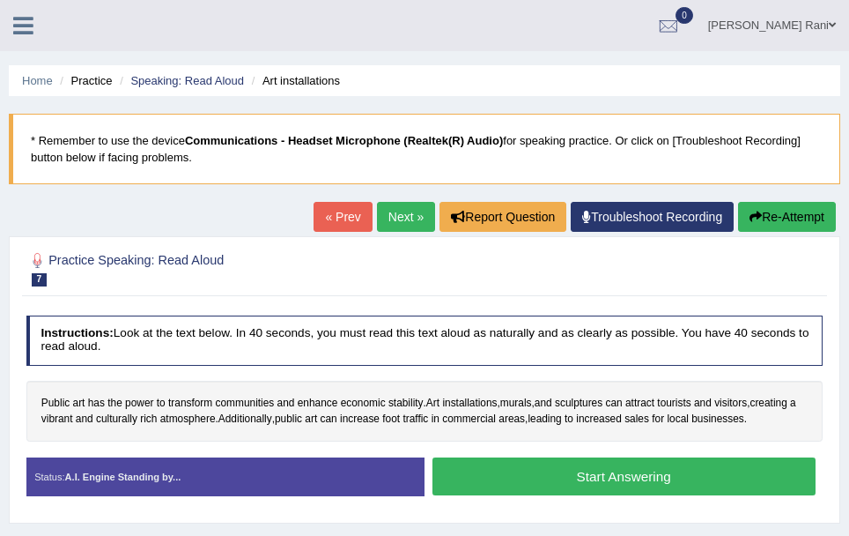
click at [679, 477] on button "Start Answering" at bounding box center [624, 476] width 383 height 38
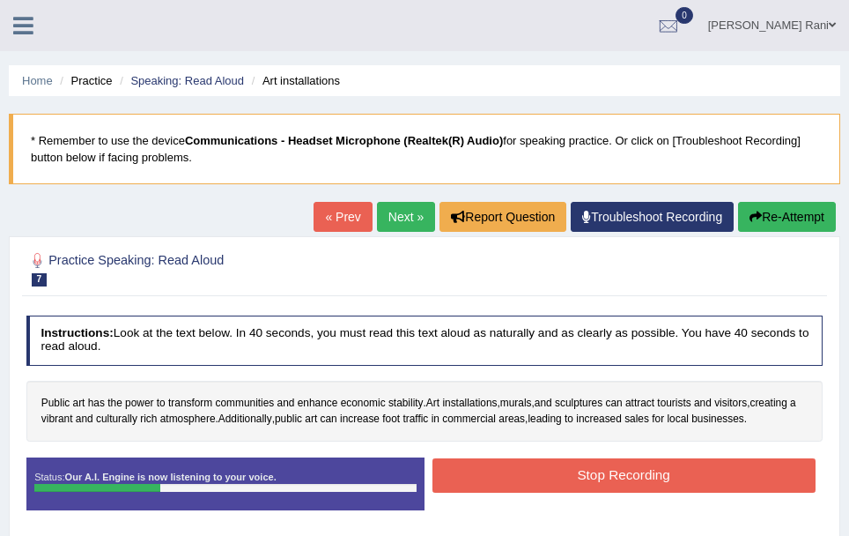
click at [679, 477] on button "Stop Recording" at bounding box center [624, 475] width 383 height 34
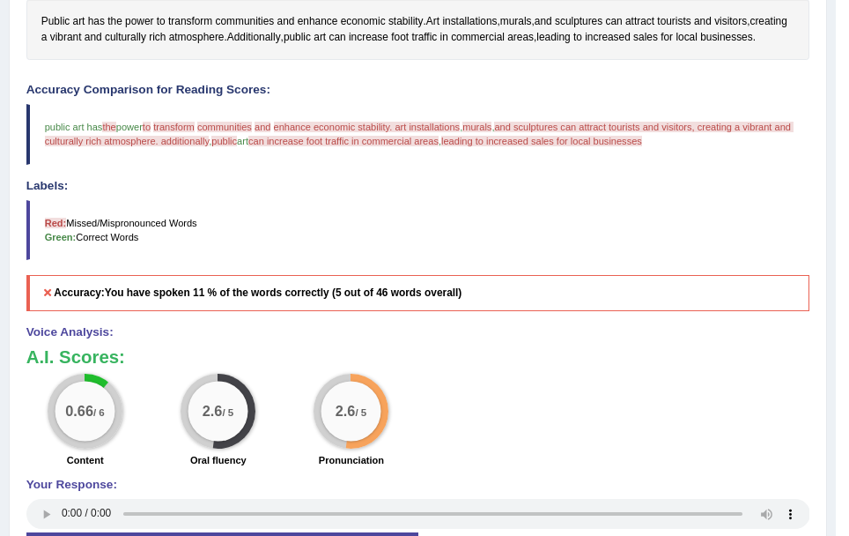
scroll to position [382, 0]
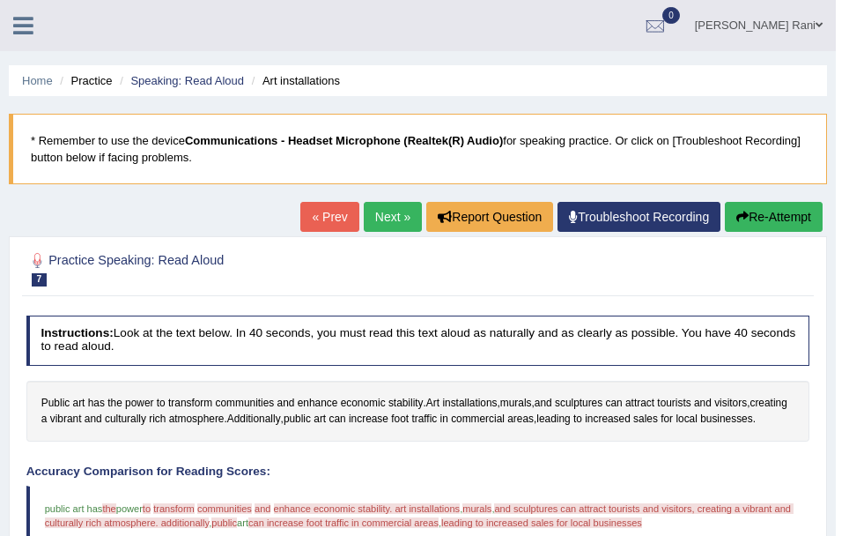
click at [391, 213] on link "Next »" at bounding box center [393, 217] width 58 height 30
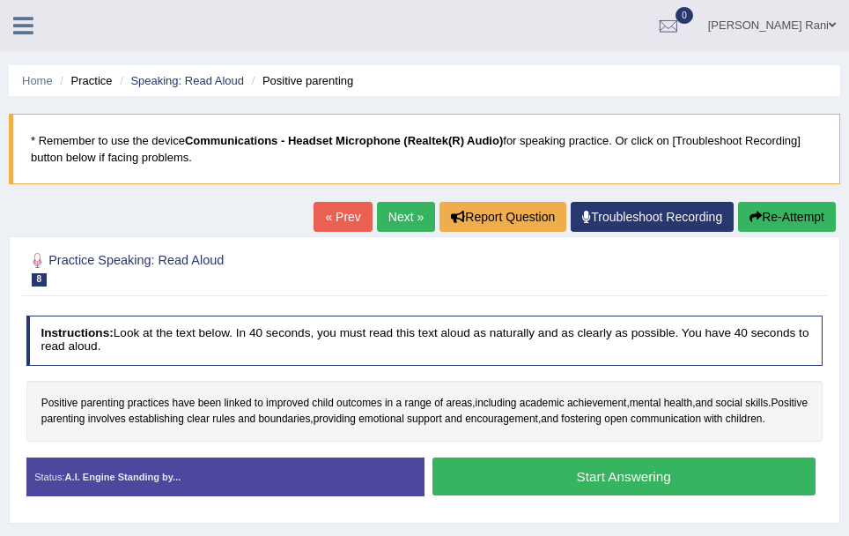
click at [588, 493] on button "Start Answering" at bounding box center [624, 476] width 383 height 38
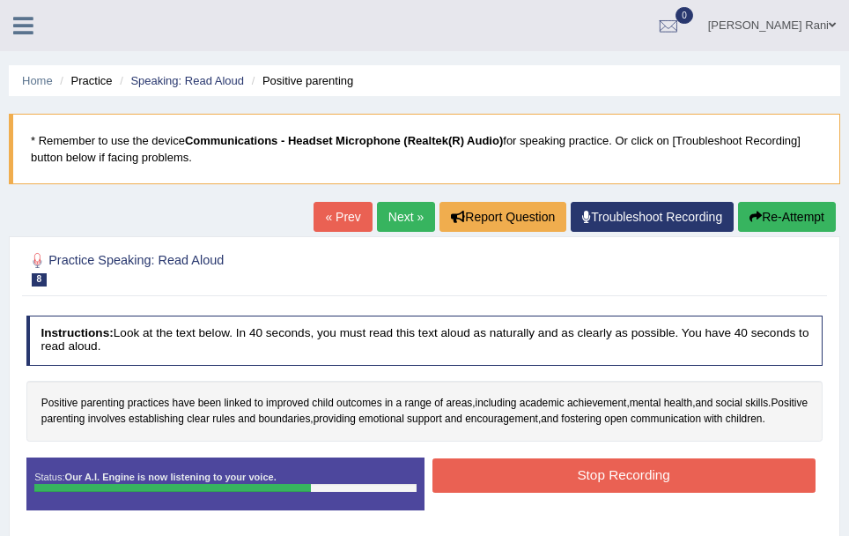
click at [588, 493] on button "Stop Recording" at bounding box center [624, 475] width 383 height 34
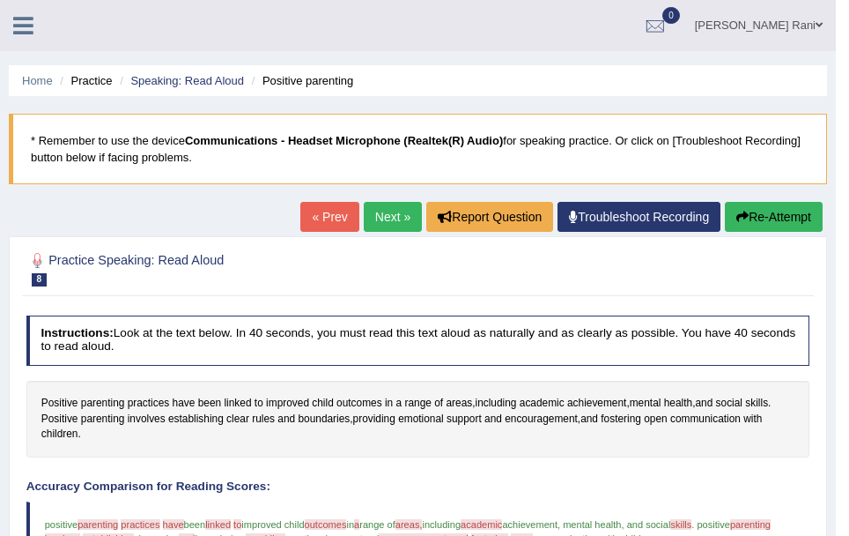
click at [364, 216] on link "Next »" at bounding box center [393, 217] width 58 height 30
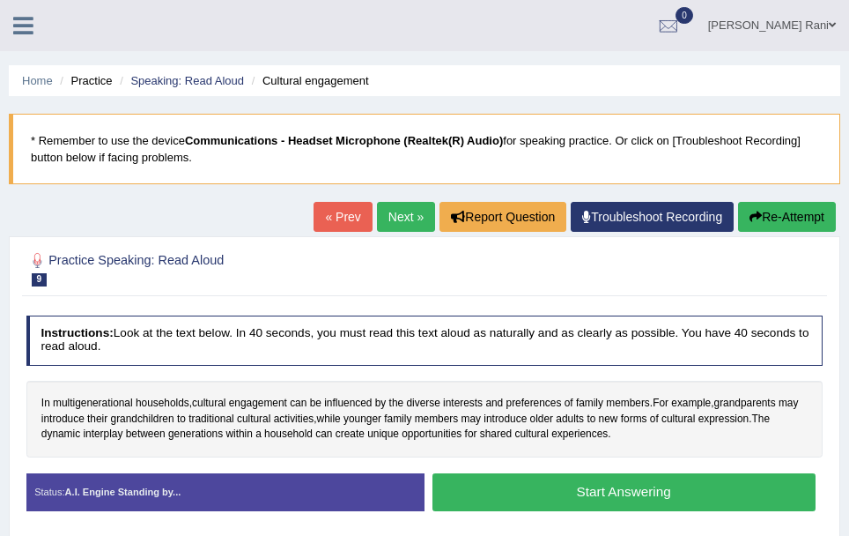
click at [28, 22] on icon at bounding box center [23, 25] width 20 height 23
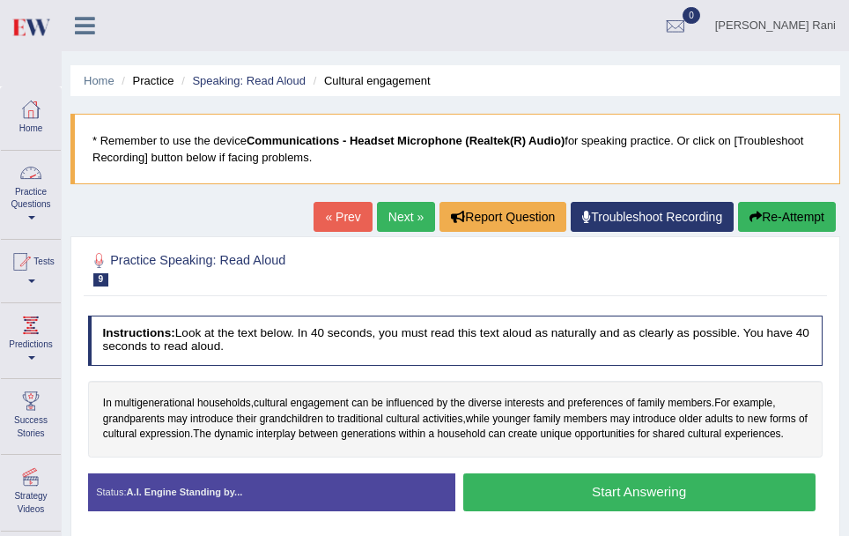
click at [28, 187] on link "Practice Questions" at bounding box center [31, 192] width 60 height 83
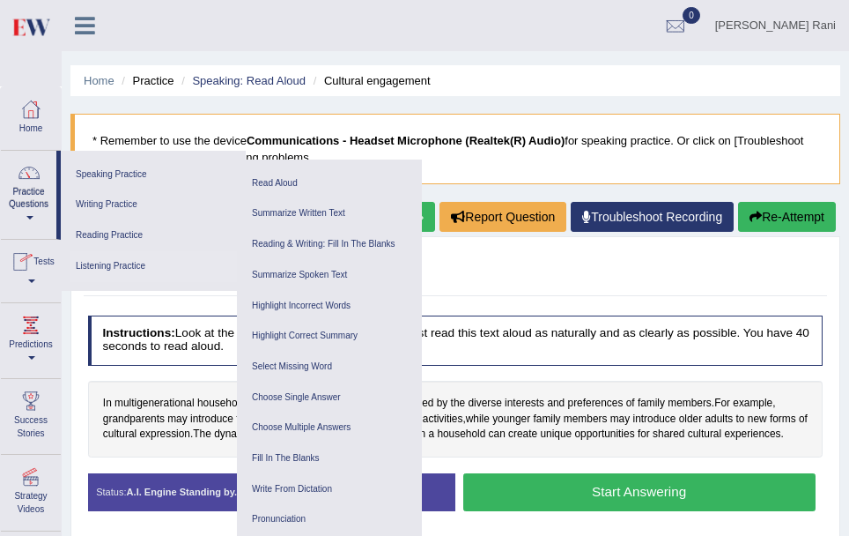
click at [100, 271] on link "Listening Practice" at bounding box center [153, 266] width 167 height 31
click at [275, 209] on link "Summarize Written Text" at bounding box center [329, 213] width 167 height 31
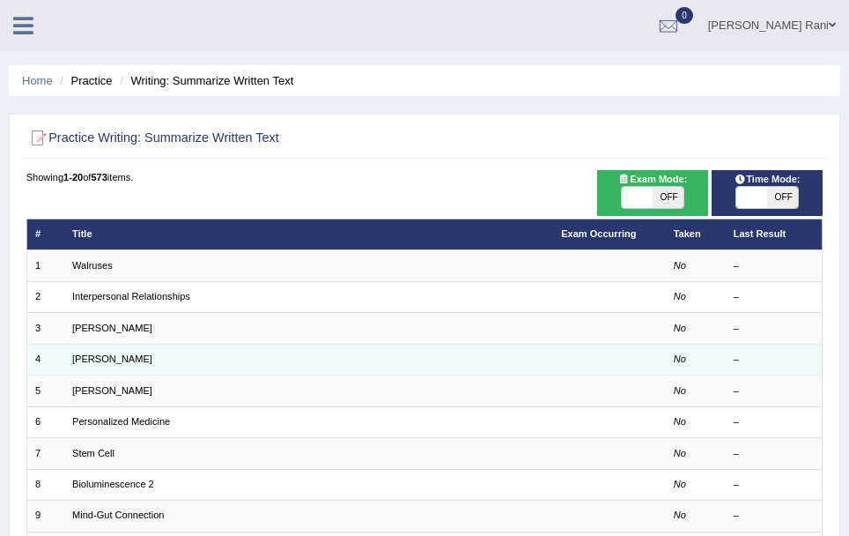
click at [248, 360] on td "[PERSON_NAME]" at bounding box center [308, 359] width 489 height 31
click at [91, 362] on link "[PERSON_NAME]" at bounding box center [112, 358] width 80 height 11
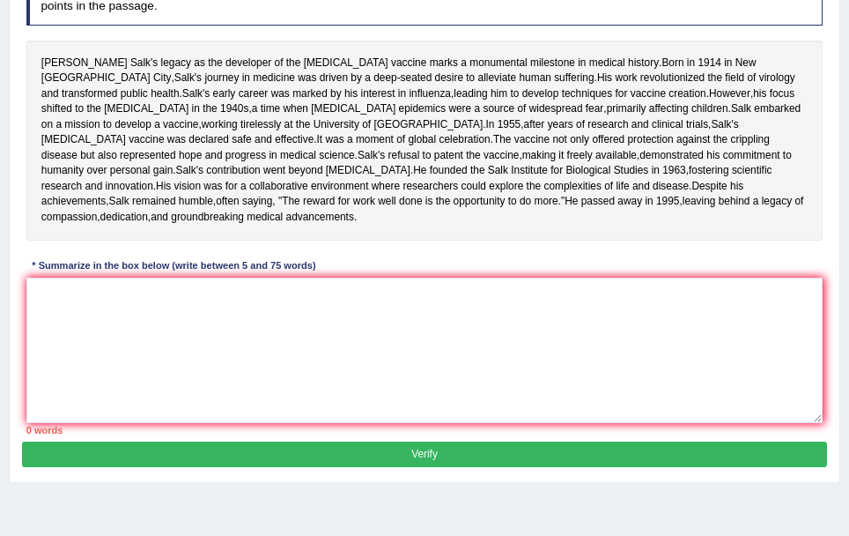
scroll to position [266, 0]
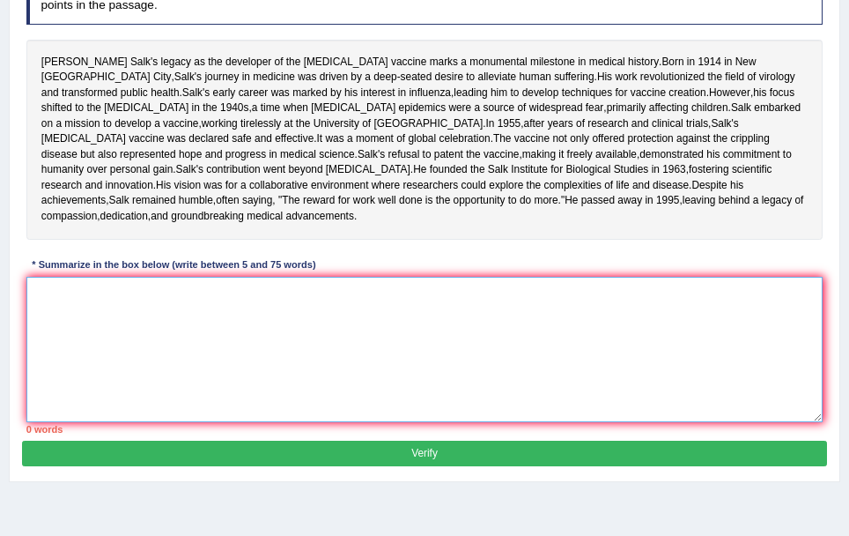
click at [81, 376] on textarea at bounding box center [424, 349] width 797 height 145
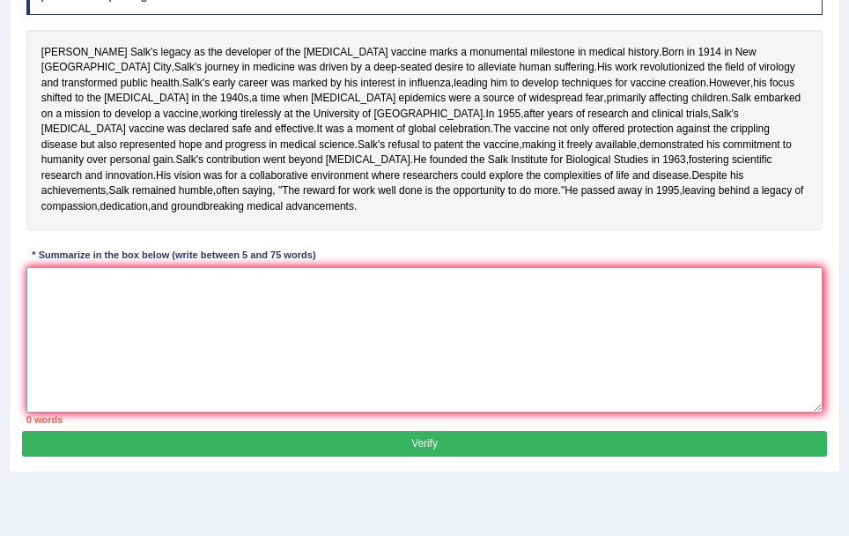
scroll to position [277, 0]
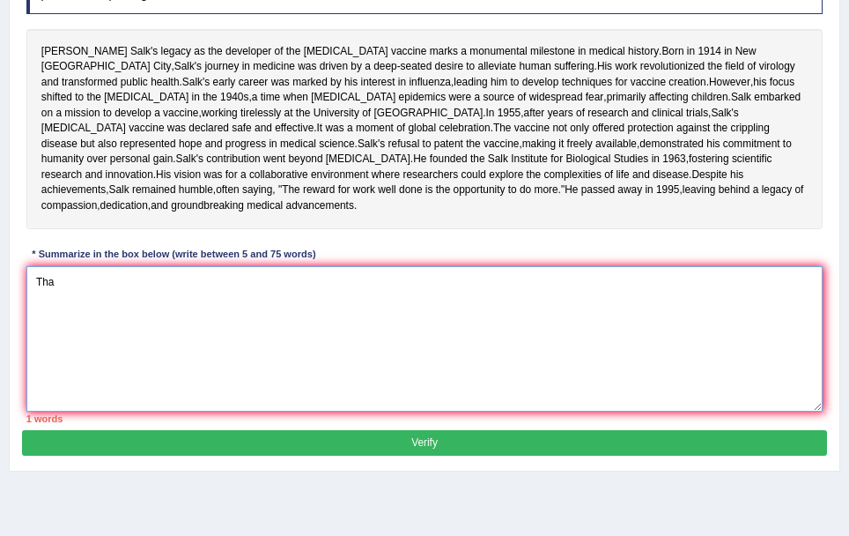
click at [81, 376] on textarea "Tha" at bounding box center [424, 338] width 797 height 145
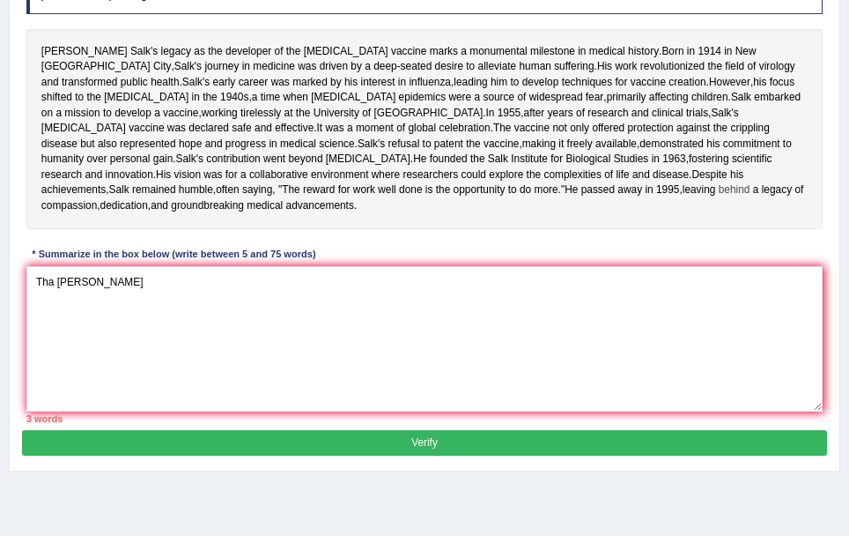
click at [719, 198] on span "behind" at bounding box center [735, 190] width 32 height 16
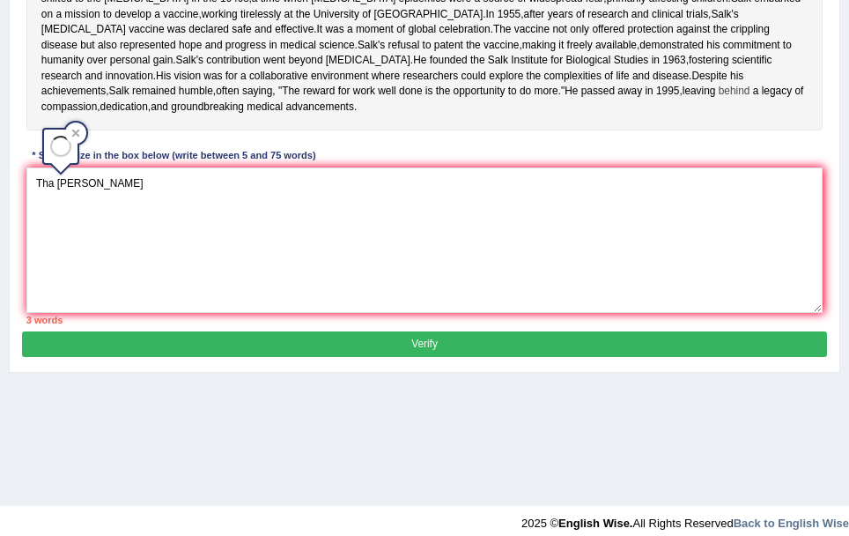
scroll to position [389, 0]
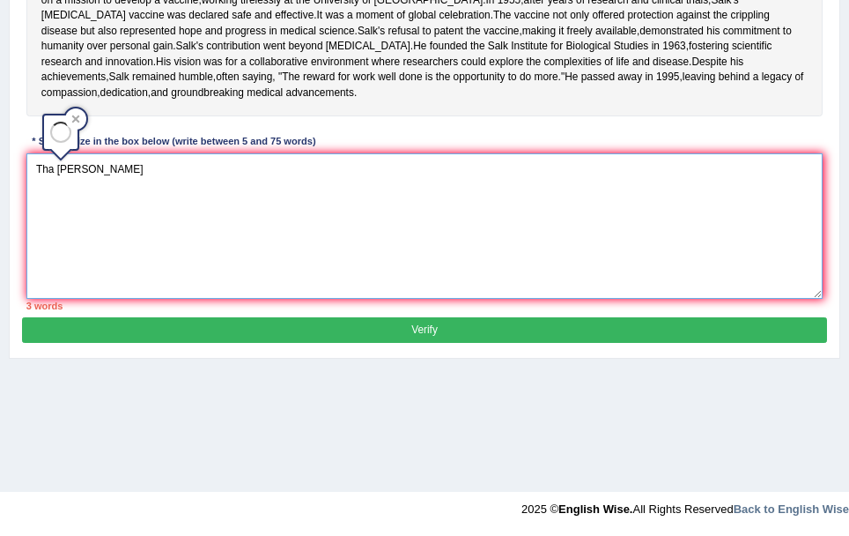
click at [118, 248] on textarea "Tha [PERSON_NAME]" at bounding box center [424, 225] width 797 height 145
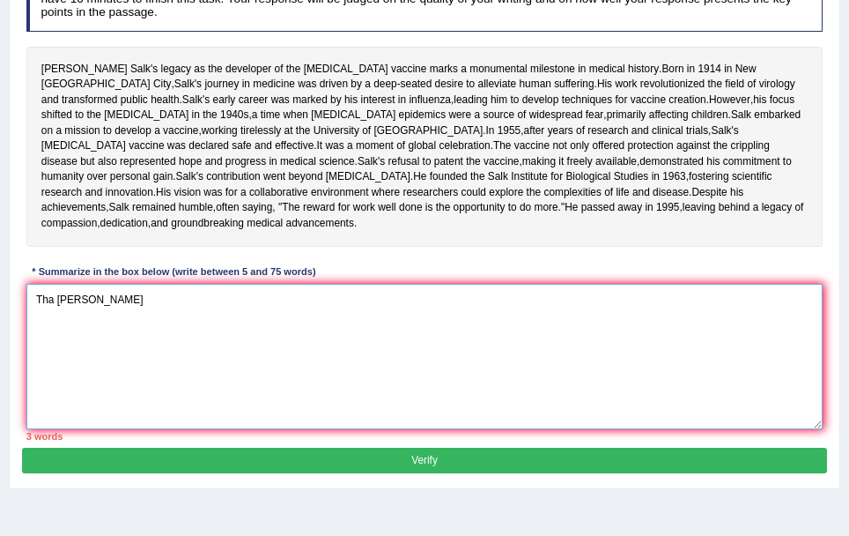
scroll to position [258, 0]
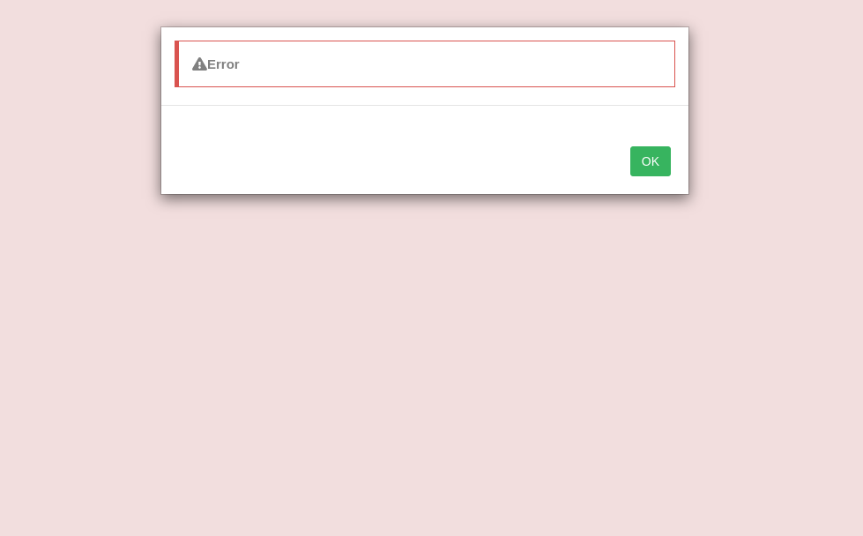
click at [659, 168] on button "OK" at bounding box center [650, 161] width 41 height 30
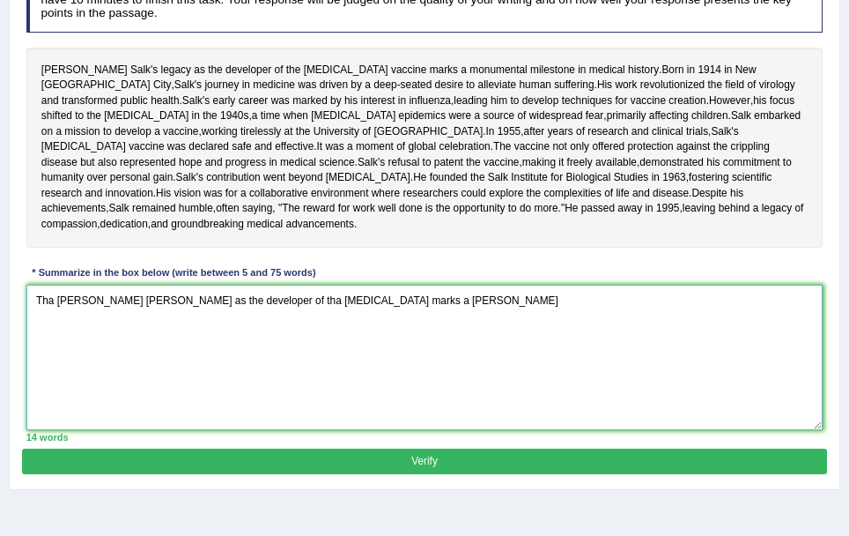
click at [395, 378] on textarea "Tha [PERSON_NAME] [PERSON_NAME] as the developer of tha [MEDICAL_DATA] marks a …" at bounding box center [424, 357] width 797 height 145
type textarea "Tha [PERSON_NAME] [PERSON_NAME] as the developer of tha [MEDICAL_DATA] marks a …"
